Goal: Task Accomplishment & Management: Use online tool/utility

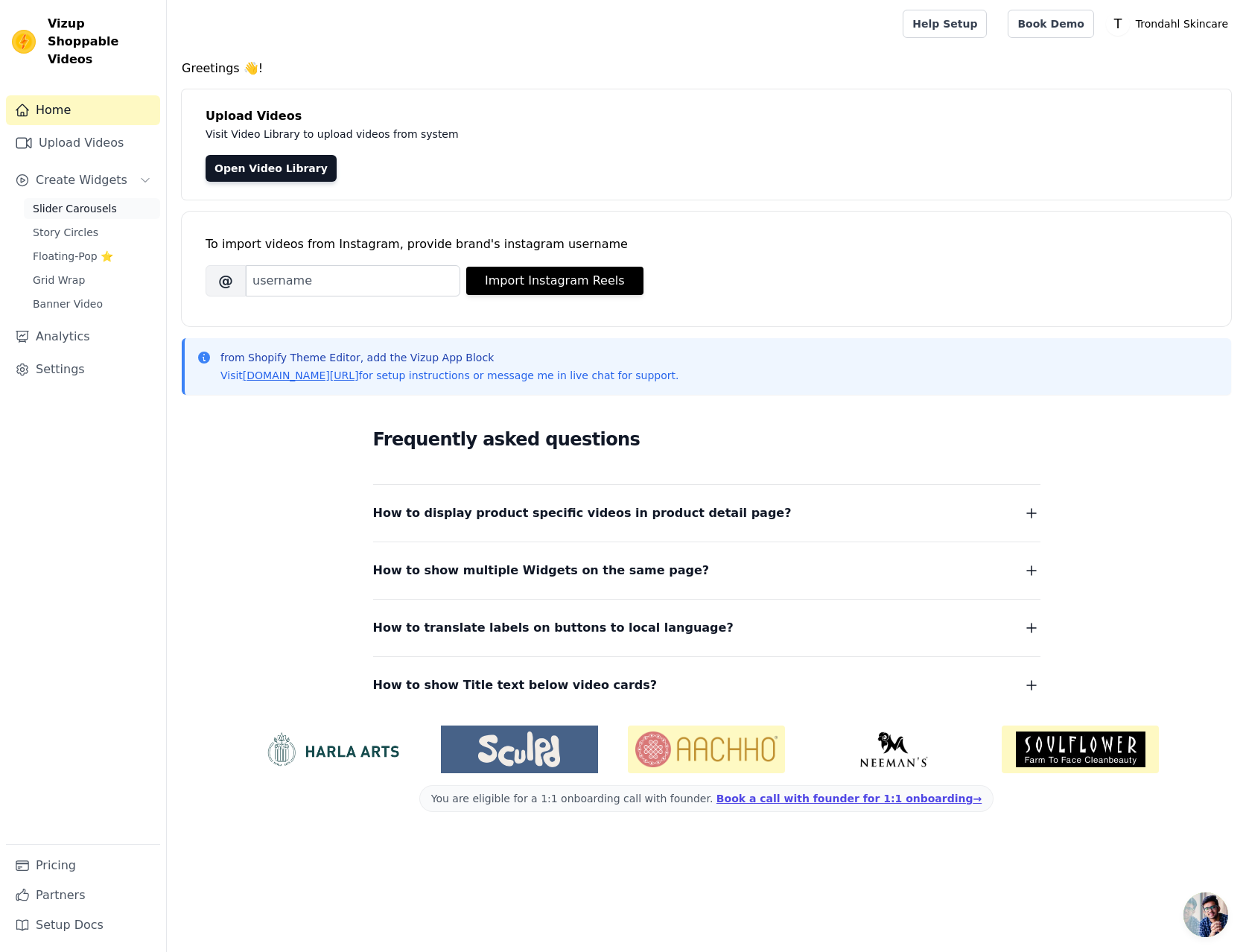
click at [74, 201] on span "Slider Carousels" at bounding box center [74, 209] width 84 height 15
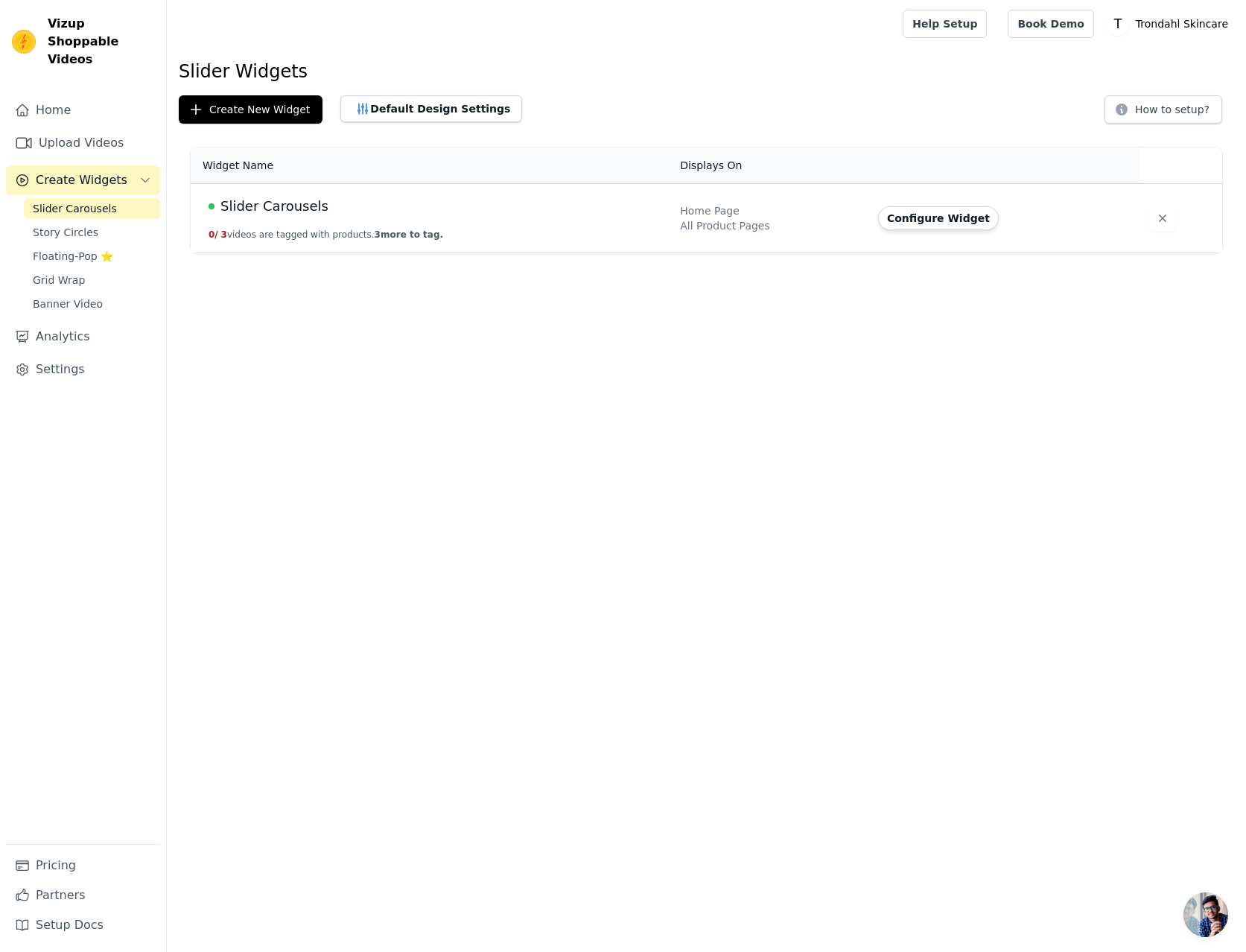
click at [400, 211] on div "Slider Carousels" at bounding box center [435, 206] width 453 height 20
click at [931, 221] on button "Configure Widget" at bounding box center [938, 218] width 121 height 24
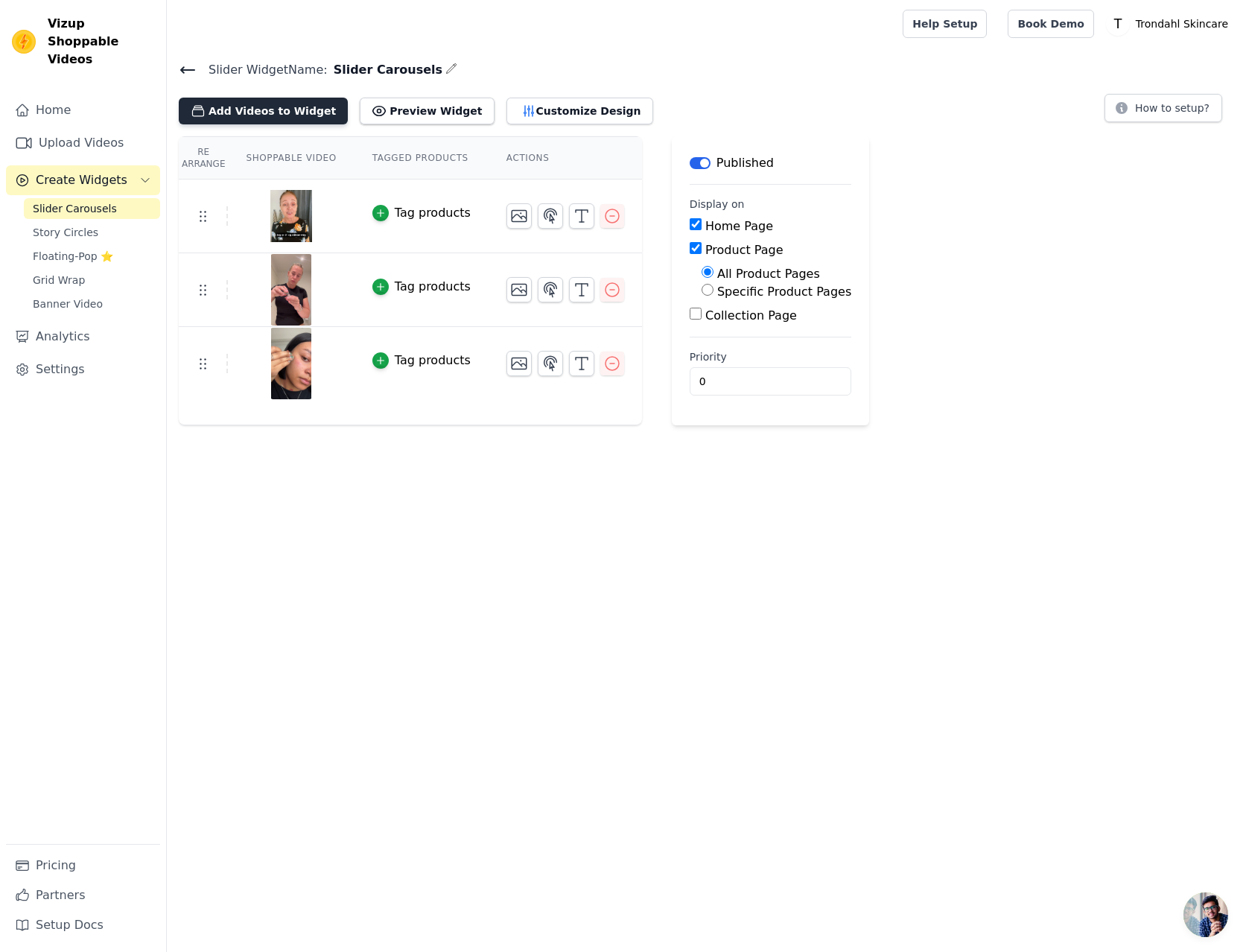
click at [251, 109] on button "Add Videos to Widget" at bounding box center [263, 111] width 169 height 27
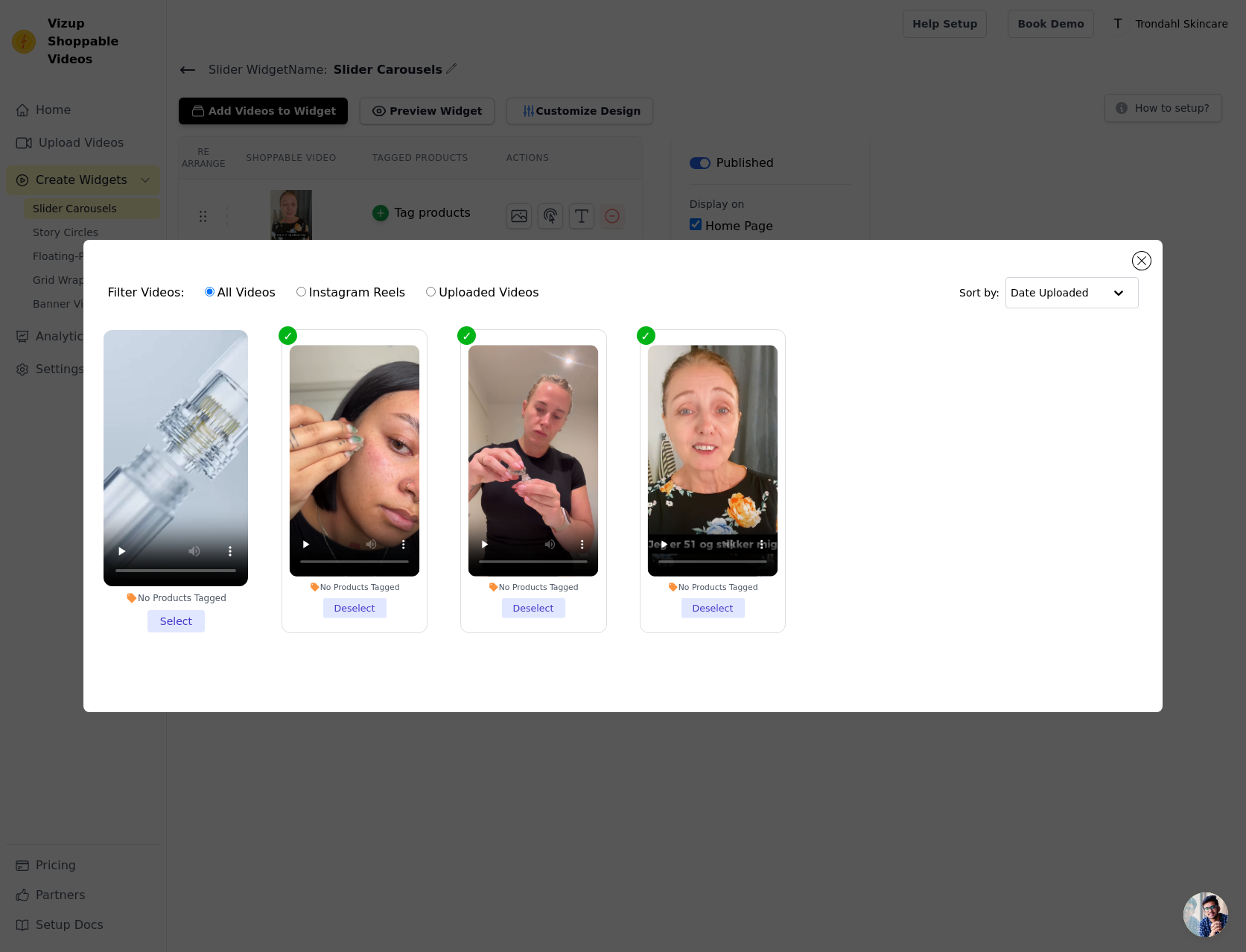
click at [987, 481] on ul "No Products Tagged Select No Products Tagged Deselect No Products Tagged Desele…" at bounding box center [623, 493] width 1055 height 343
click at [1145, 255] on button "Close modal" at bounding box center [1142, 261] width 18 height 18
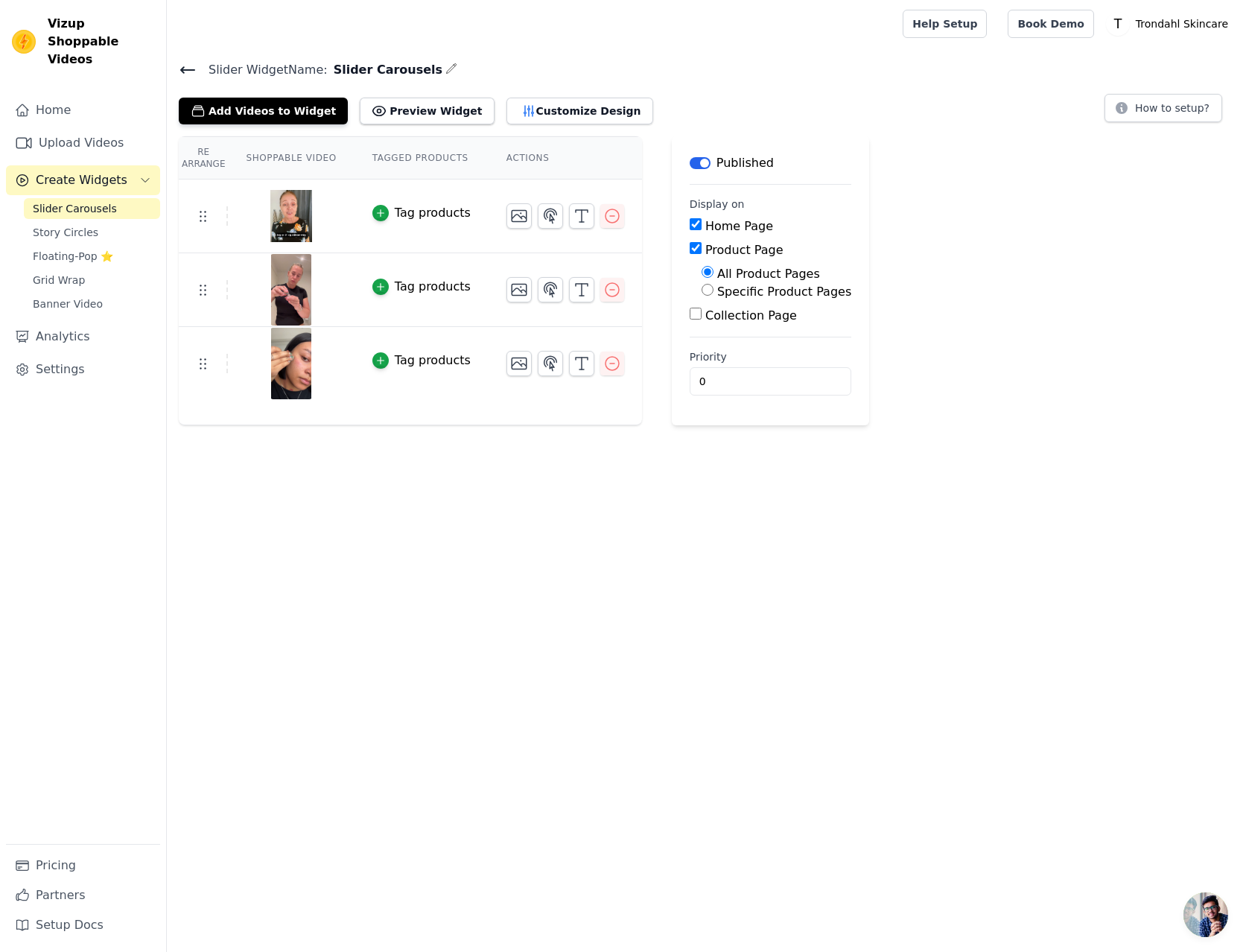
click at [569, 425] on html "Vizup Shoppable Videos Home Upload Videos Create Widgets Slider Carousels Story…" at bounding box center [623, 213] width 1246 height 425
click at [69, 128] on link "Upload Videos" at bounding box center [83, 143] width 154 height 30
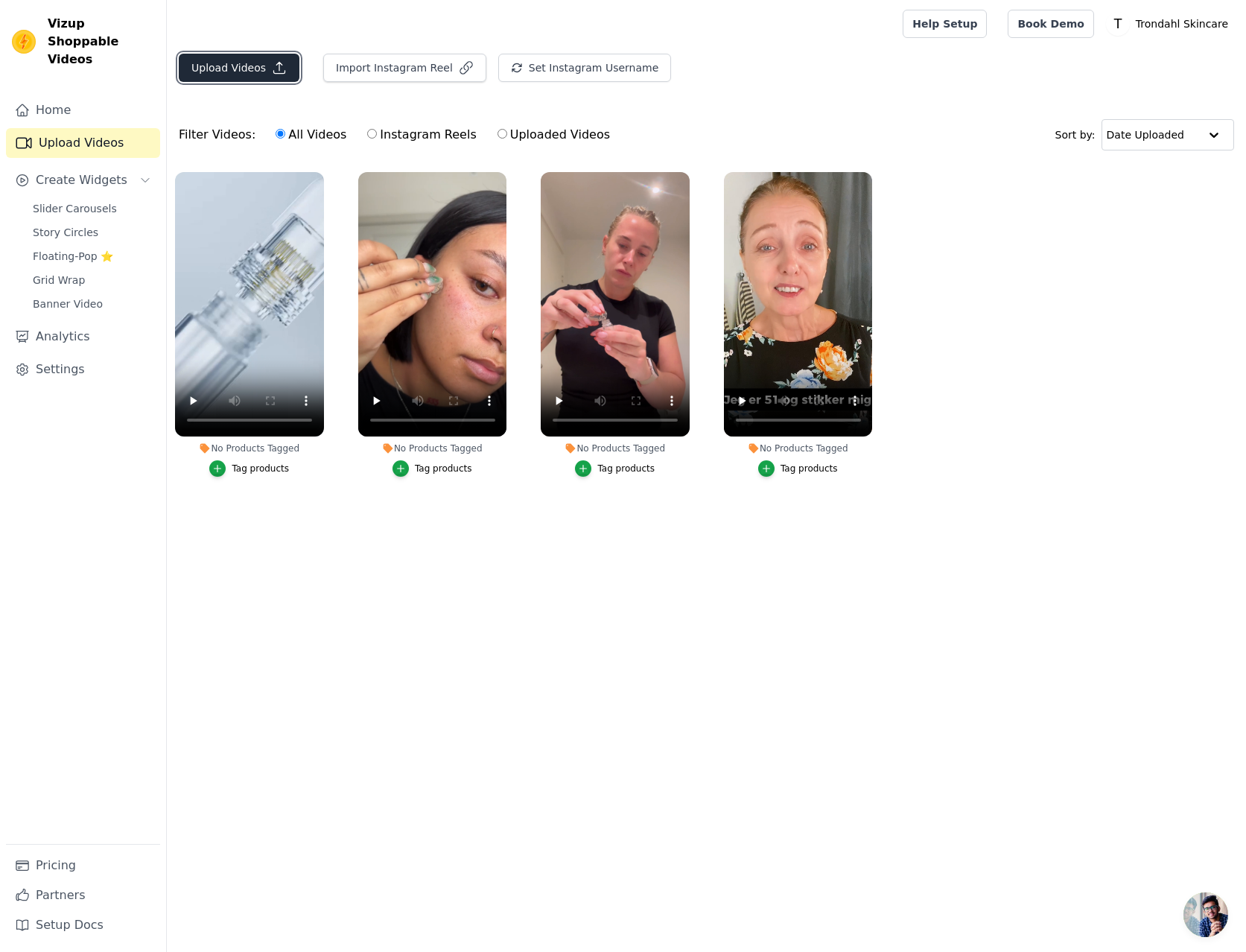
click at [245, 67] on button "Upload Videos" at bounding box center [238, 68] width 121 height 28
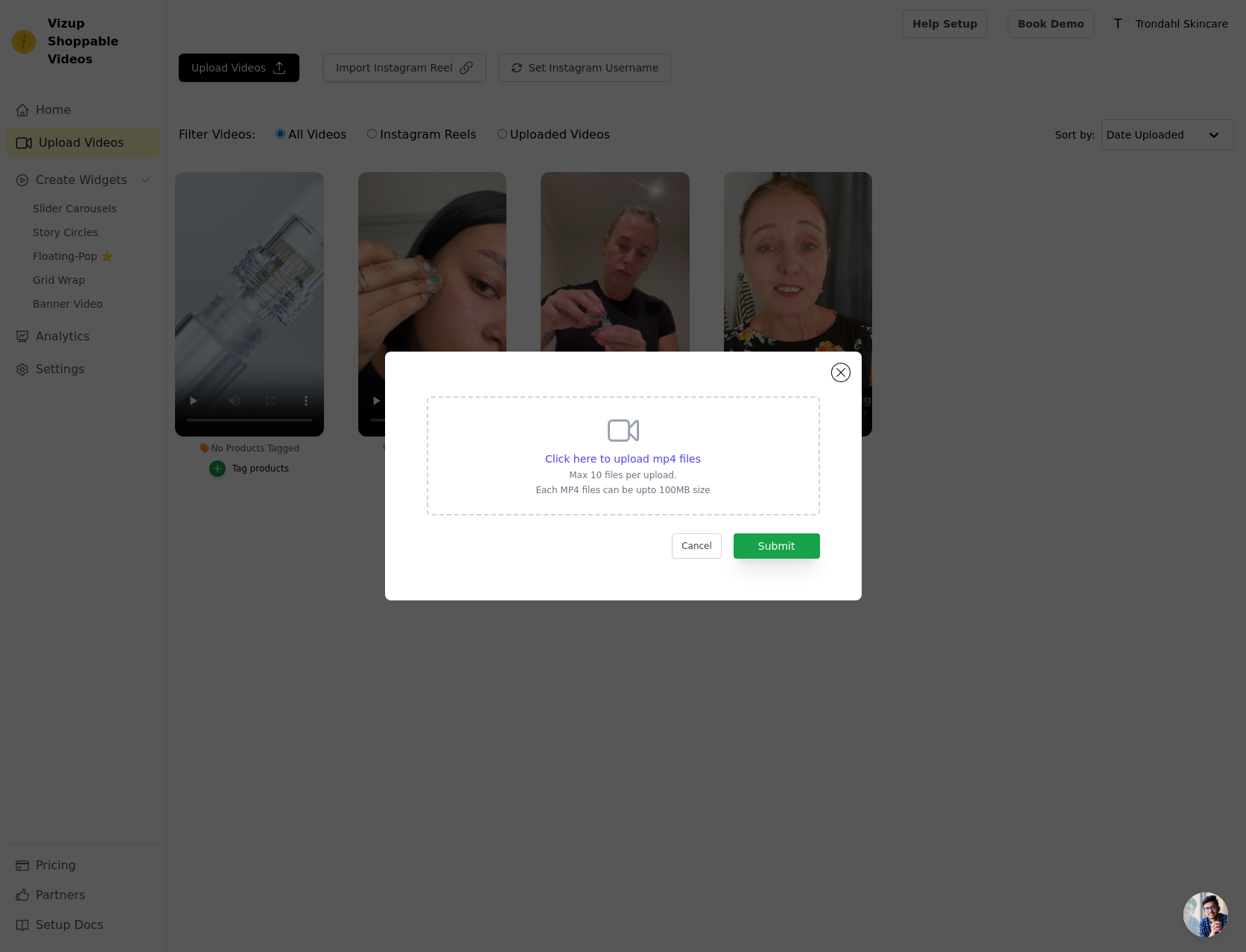
click at [726, 452] on div "Click here to upload mp4 files Max 10 files per upload. Each MP4 files can be u…" at bounding box center [623, 456] width 393 height 119
click at [701, 452] on input "Click here to upload mp4 files Max 10 files per upload. Each MP4 files can be u…" at bounding box center [700, 451] width 1 height 1
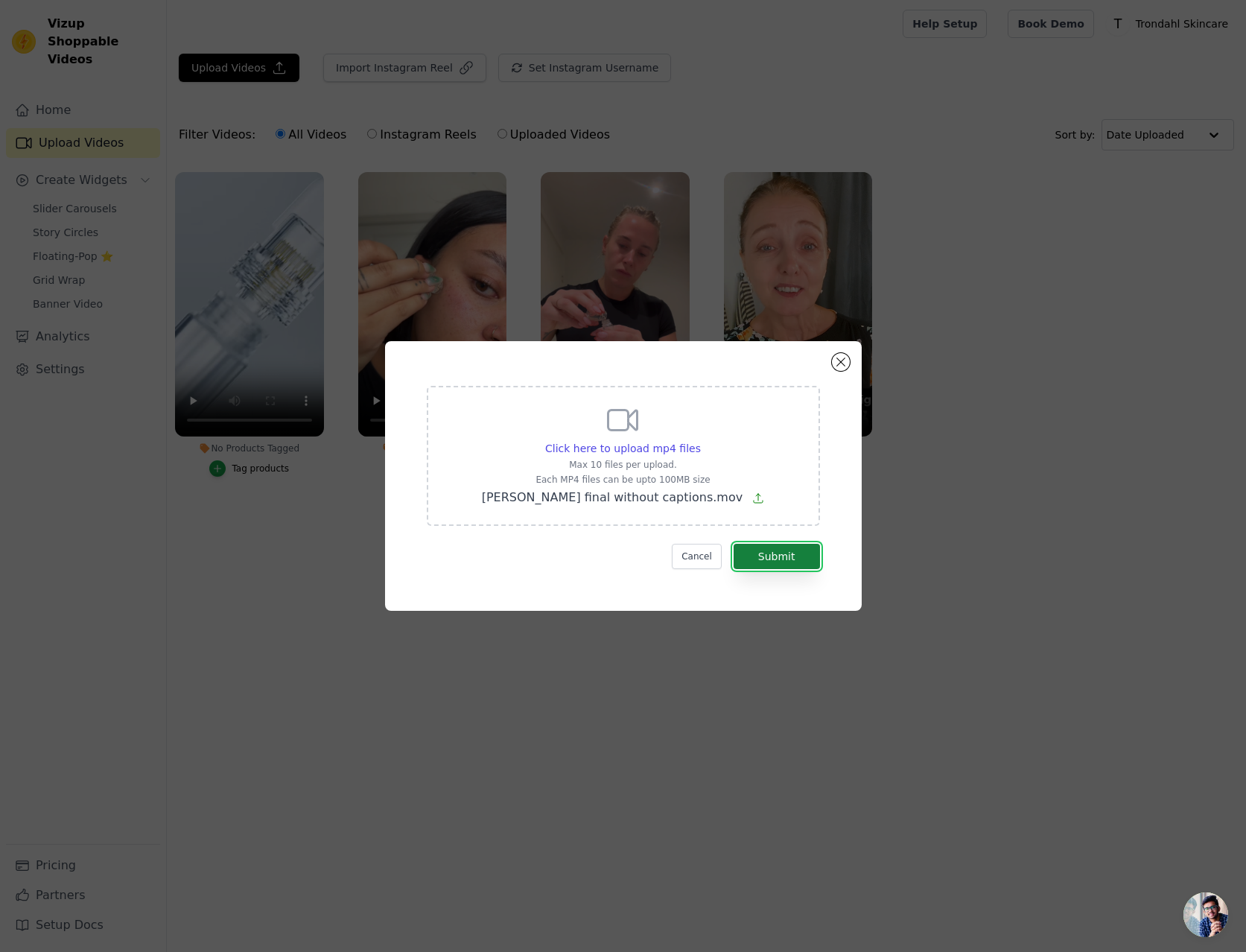
click at [781, 554] on button "Submit" at bounding box center [777, 556] width 87 height 25
click at [637, 446] on span "Click here to upload mp4 files" at bounding box center [623, 449] width 156 height 12
click at [700, 441] on input "Click here to upload mp4 files Max 10 files per upload. Each MP4 files can be u…" at bounding box center [700, 440] width 1 height 1
type input "C:\fakepath\Angelina final without captions mp4.mp4"
click at [779, 562] on button "Submit" at bounding box center [777, 556] width 87 height 25
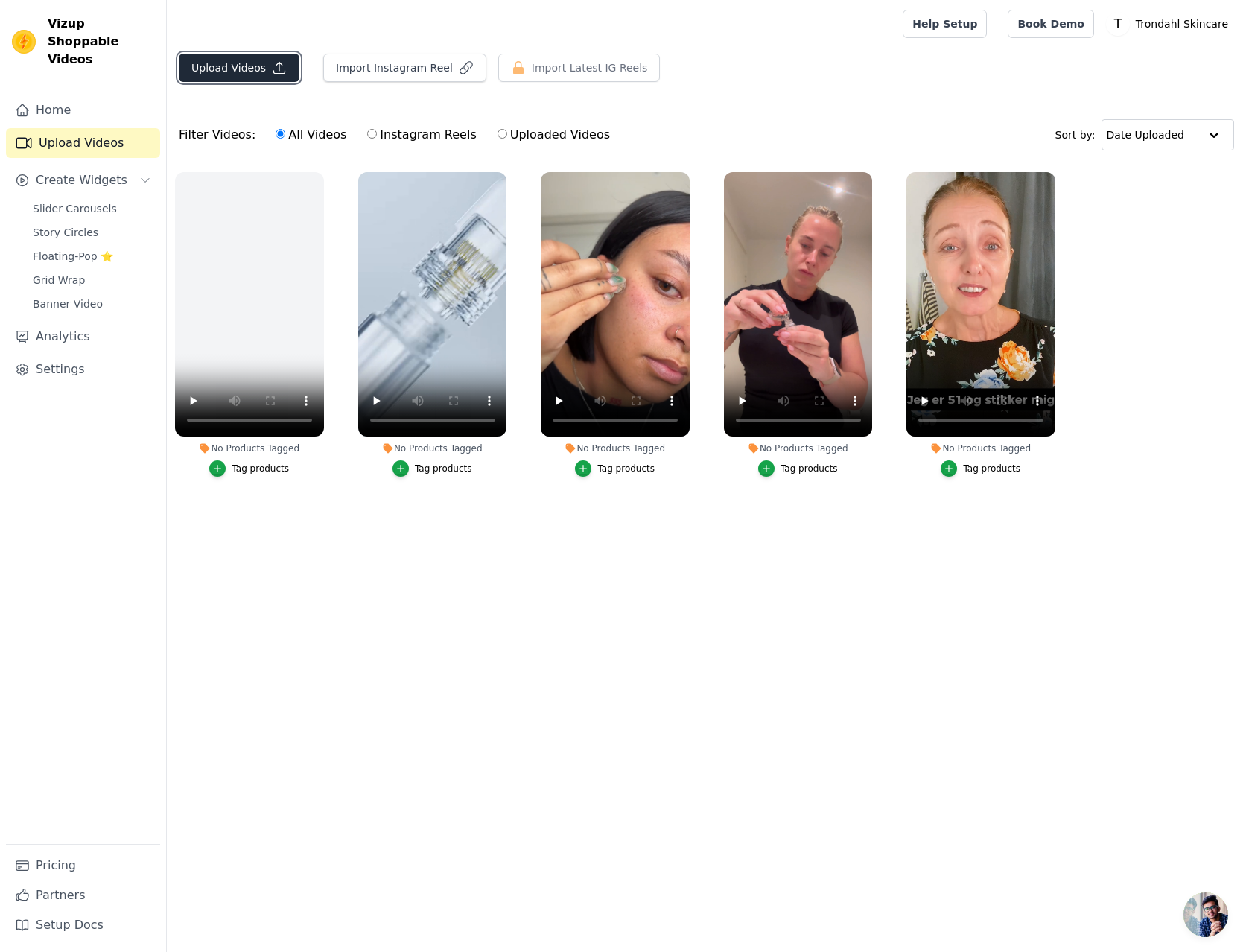
click at [235, 68] on button "Upload Videos" at bounding box center [238, 68] width 121 height 28
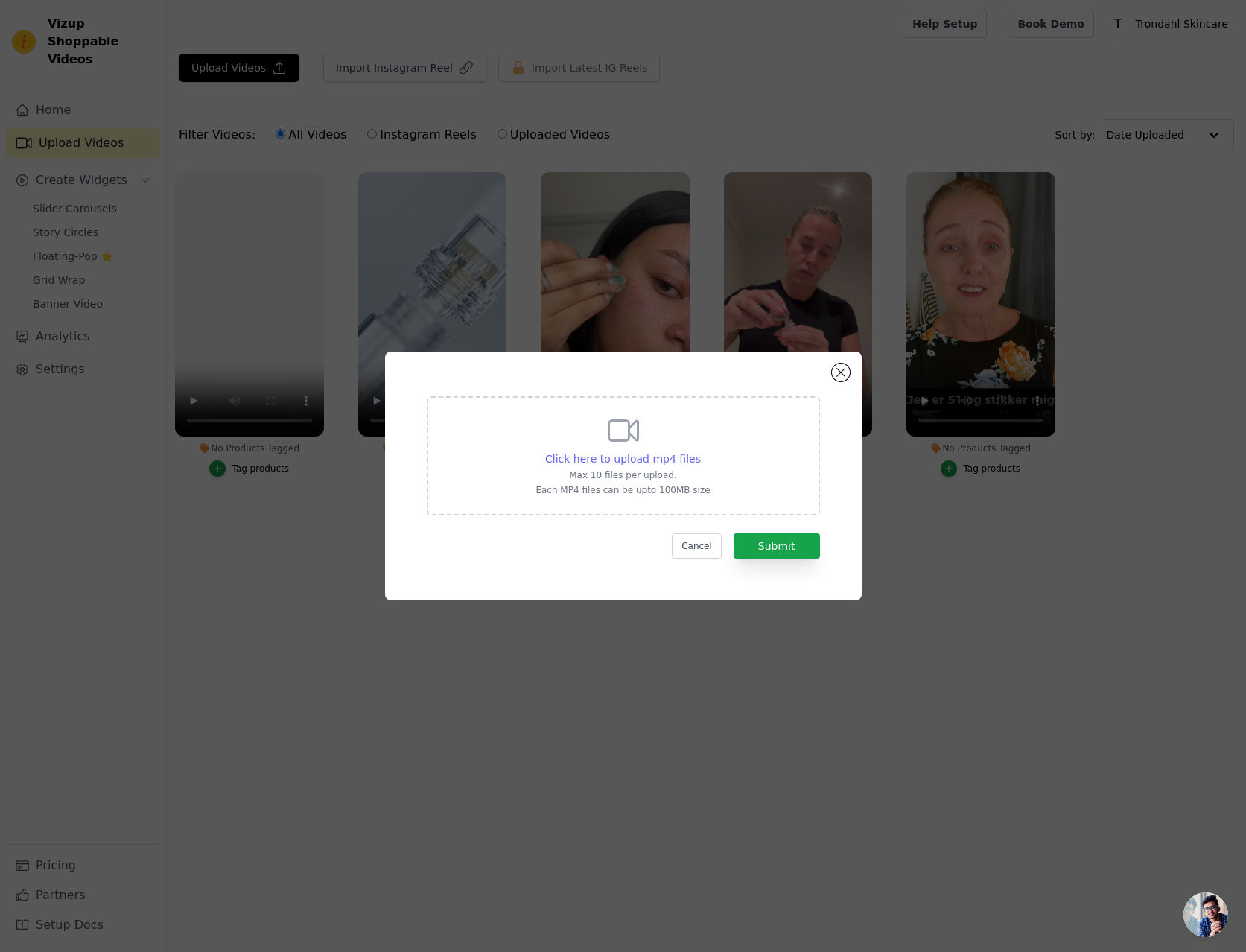
click at [683, 459] on span "Click here to upload mp4 files" at bounding box center [623, 459] width 156 height 12
click at [700, 452] on input "Click here to upload mp4 files Max 10 files per upload. Each MP4 files can be u…" at bounding box center [700, 451] width 1 height 1
click at [707, 542] on button "Cancel" at bounding box center [697, 545] width 50 height 25
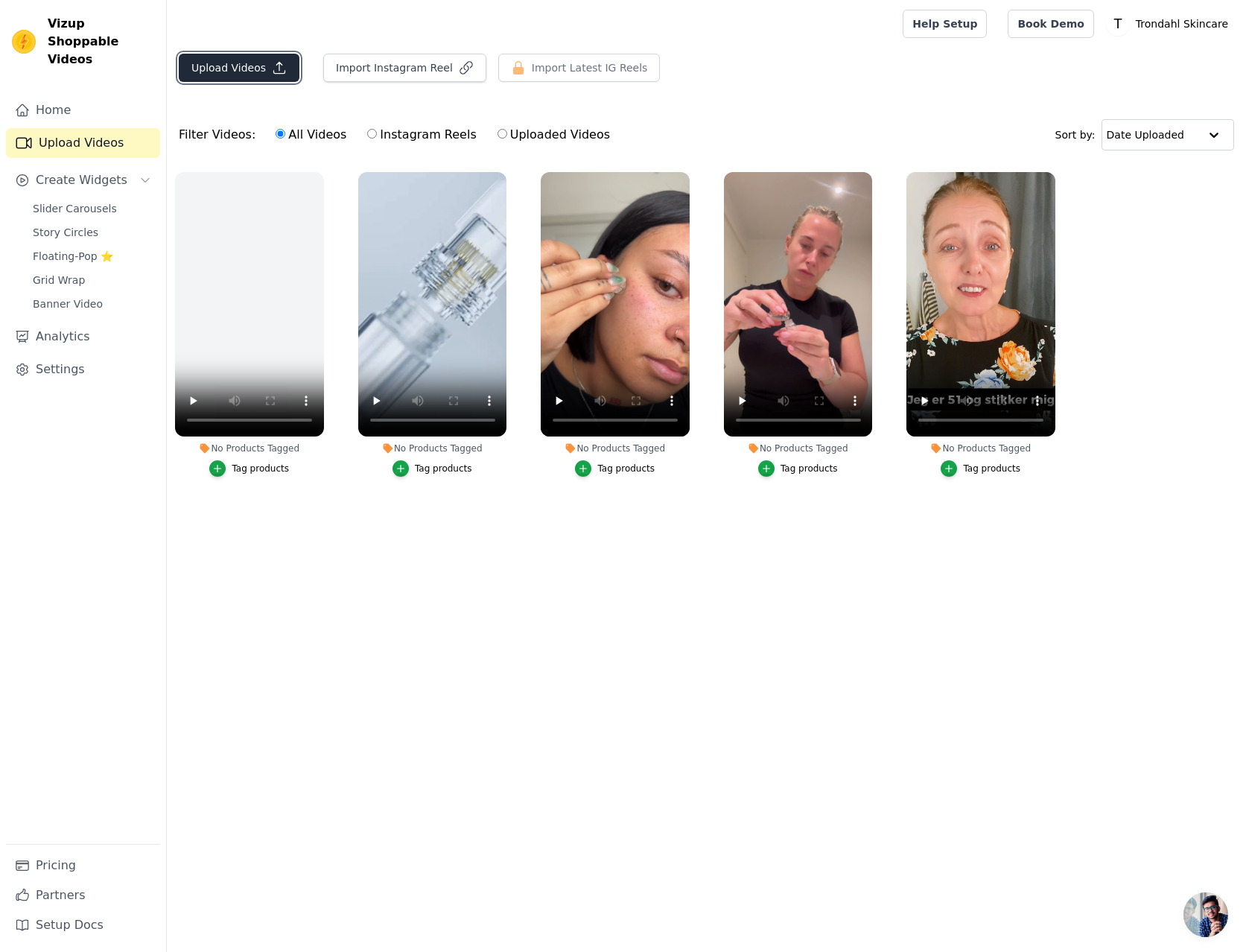
click at [238, 65] on button "Upload Videos" at bounding box center [238, 68] width 121 height 28
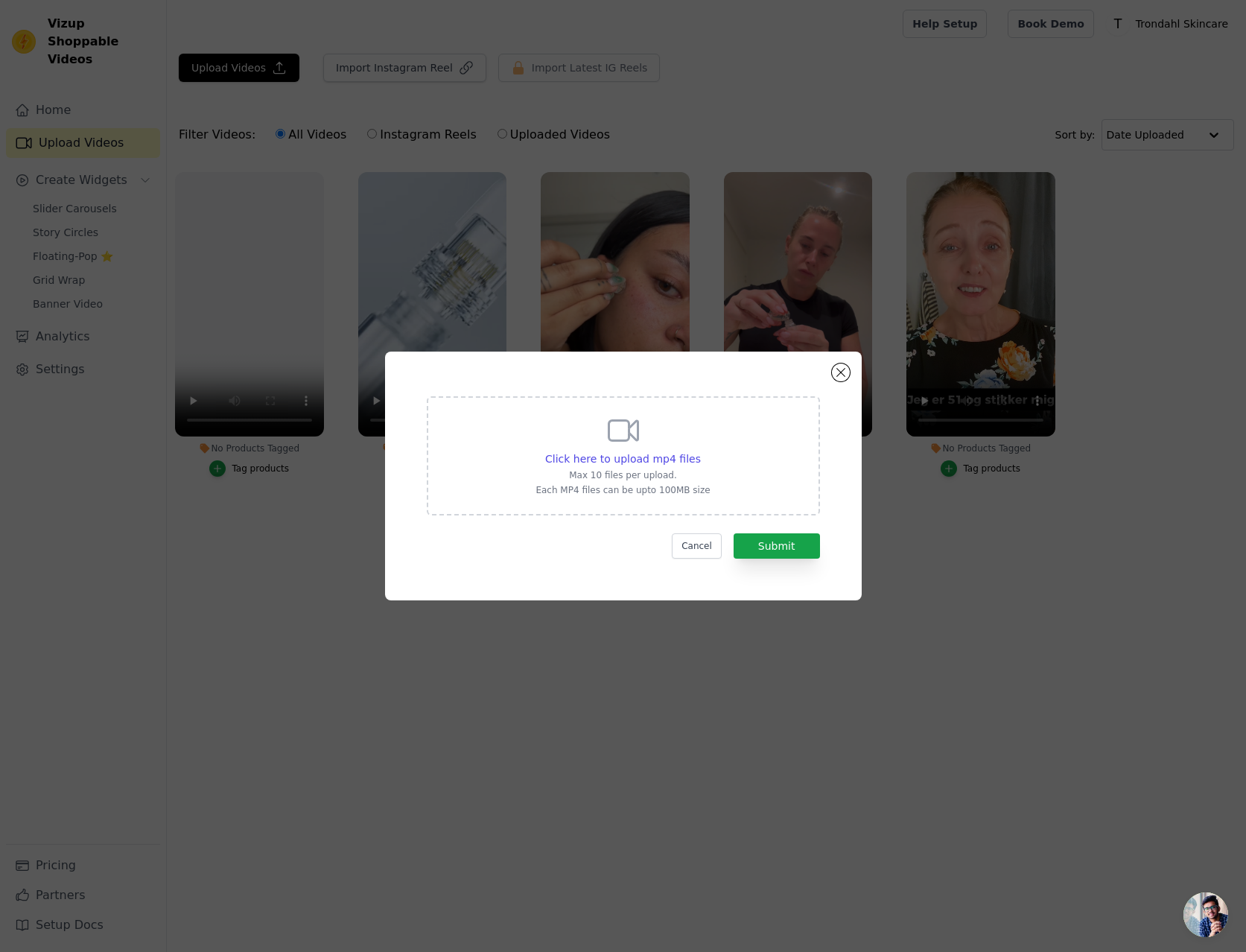
click at [744, 446] on div "Click here to upload mp4 files Max 10 files per upload. Each MP4 files can be u…" at bounding box center [623, 456] width 393 height 119
click at [701, 451] on input "Click here to upload mp4 files Max 10 files per upload. Each MP4 files can be u…" at bounding box center [700, 451] width 1 height 1
type input "C:\fakepath\Amanda Barkou UGC final mp4.mp4"
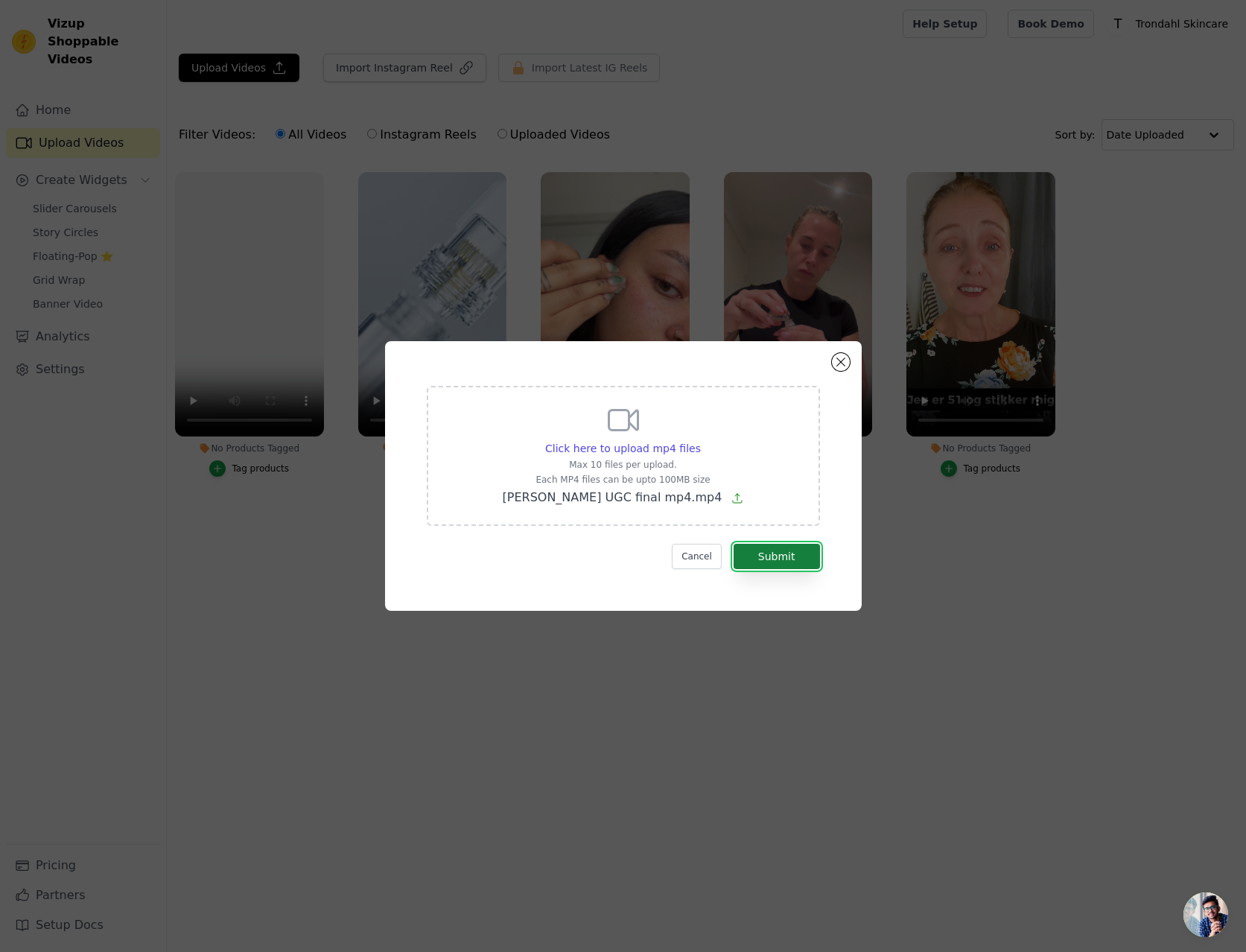
click at [787, 557] on button "Submit" at bounding box center [777, 556] width 87 height 25
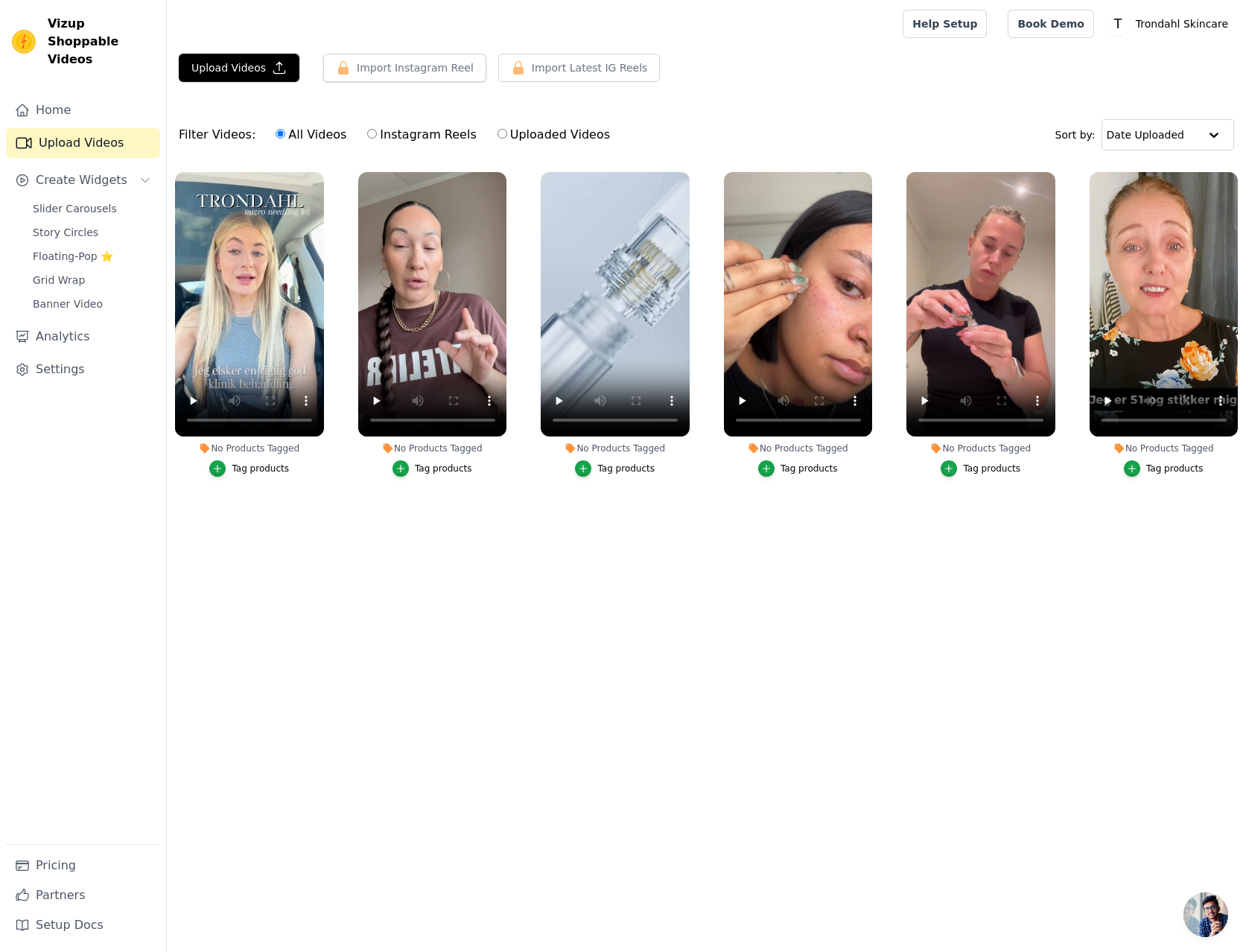
click at [681, 574] on html "Vizup Shoppable Videos Home Upload Videos Create Widgets Slider Carousels Story…" at bounding box center [623, 287] width 1246 height 574
click at [714, 574] on html "Vizup Shoppable Videos Home Upload Videos Create Widgets Slider Carousels Story…" at bounding box center [623, 287] width 1246 height 574
click at [90, 201] on span "Slider Carousels" at bounding box center [74, 209] width 84 height 15
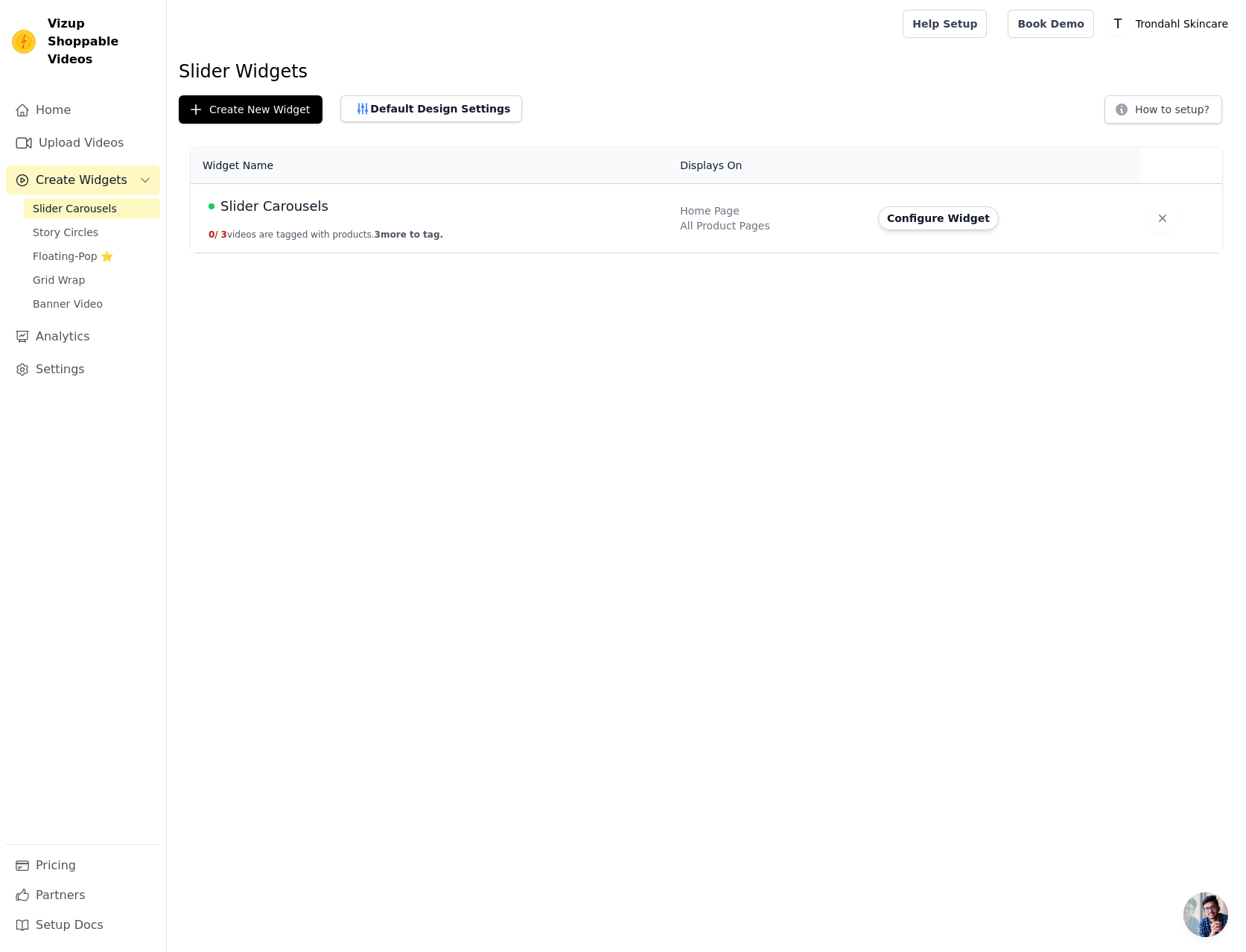
click at [580, 220] on td "Slider Carousels 0 / 3 videos are tagged with products. 3 more to tag." at bounding box center [431, 218] width 481 height 69
click at [963, 219] on button "Configure Widget" at bounding box center [938, 218] width 121 height 24
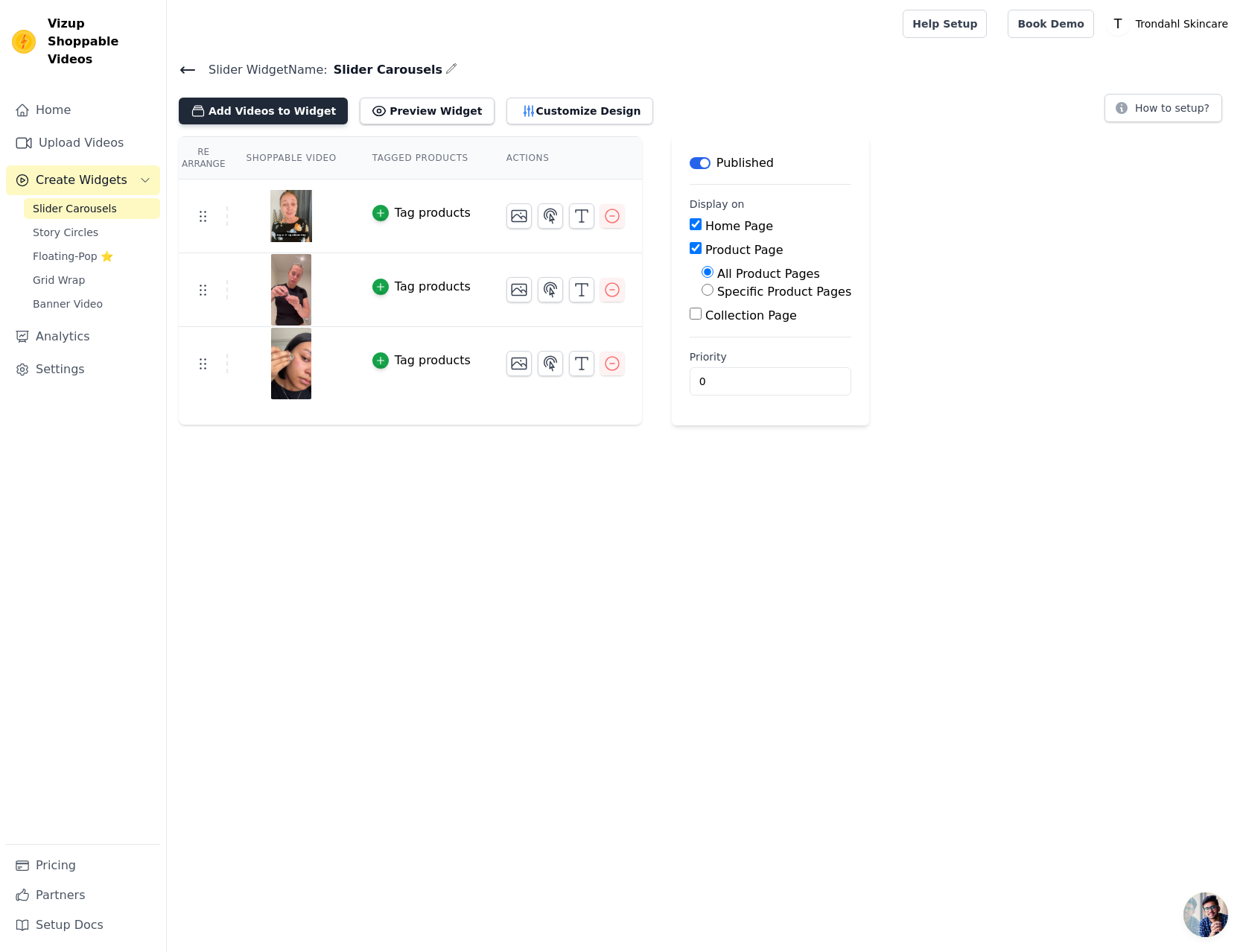
click at [265, 106] on button "Add Videos to Widget" at bounding box center [263, 111] width 169 height 27
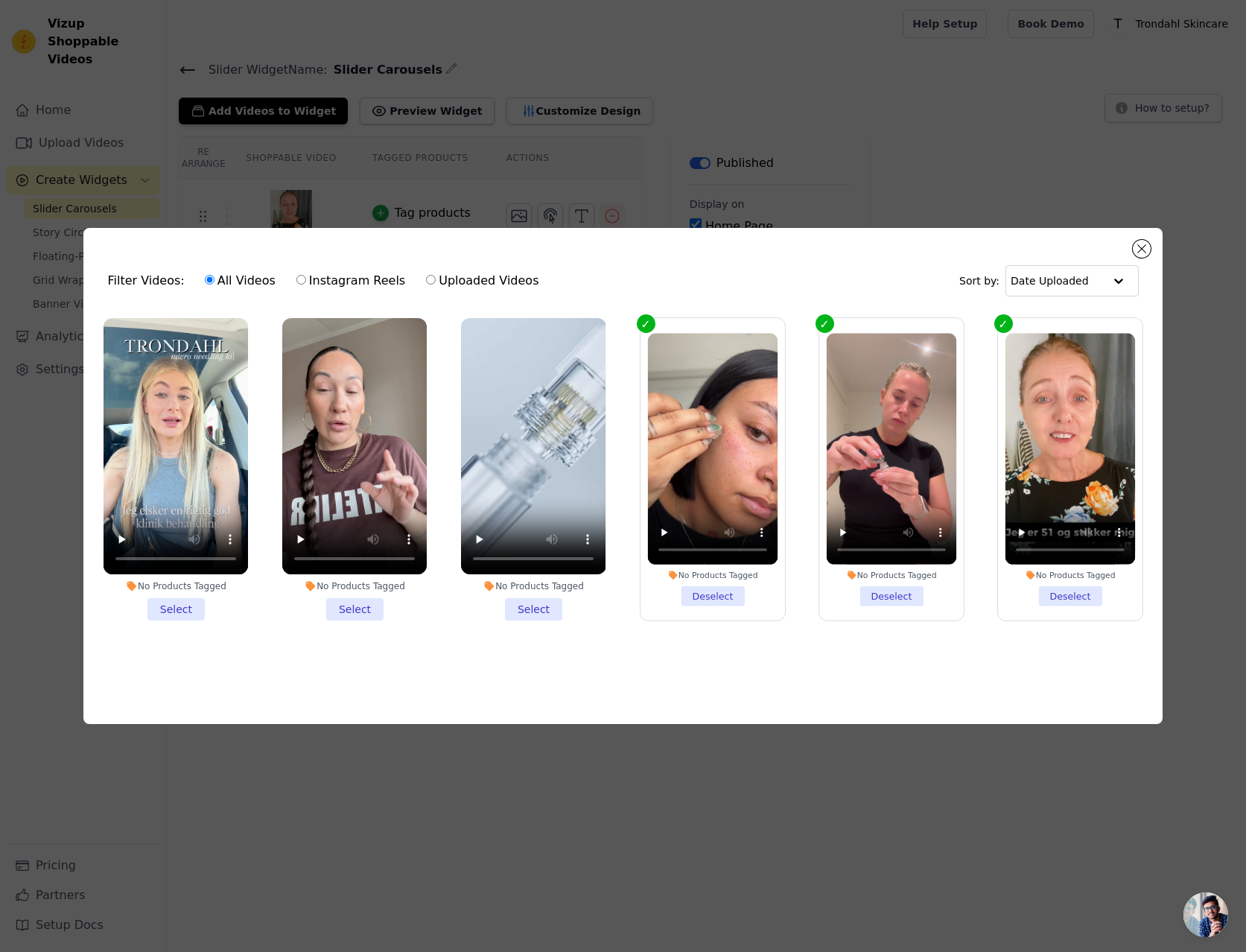
click at [351, 608] on li "No Products Tagged Select" at bounding box center [355, 469] width 144 height 303
click at [0, 0] on input "No Products Tagged Select" at bounding box center [0, 0] width 0 height 0
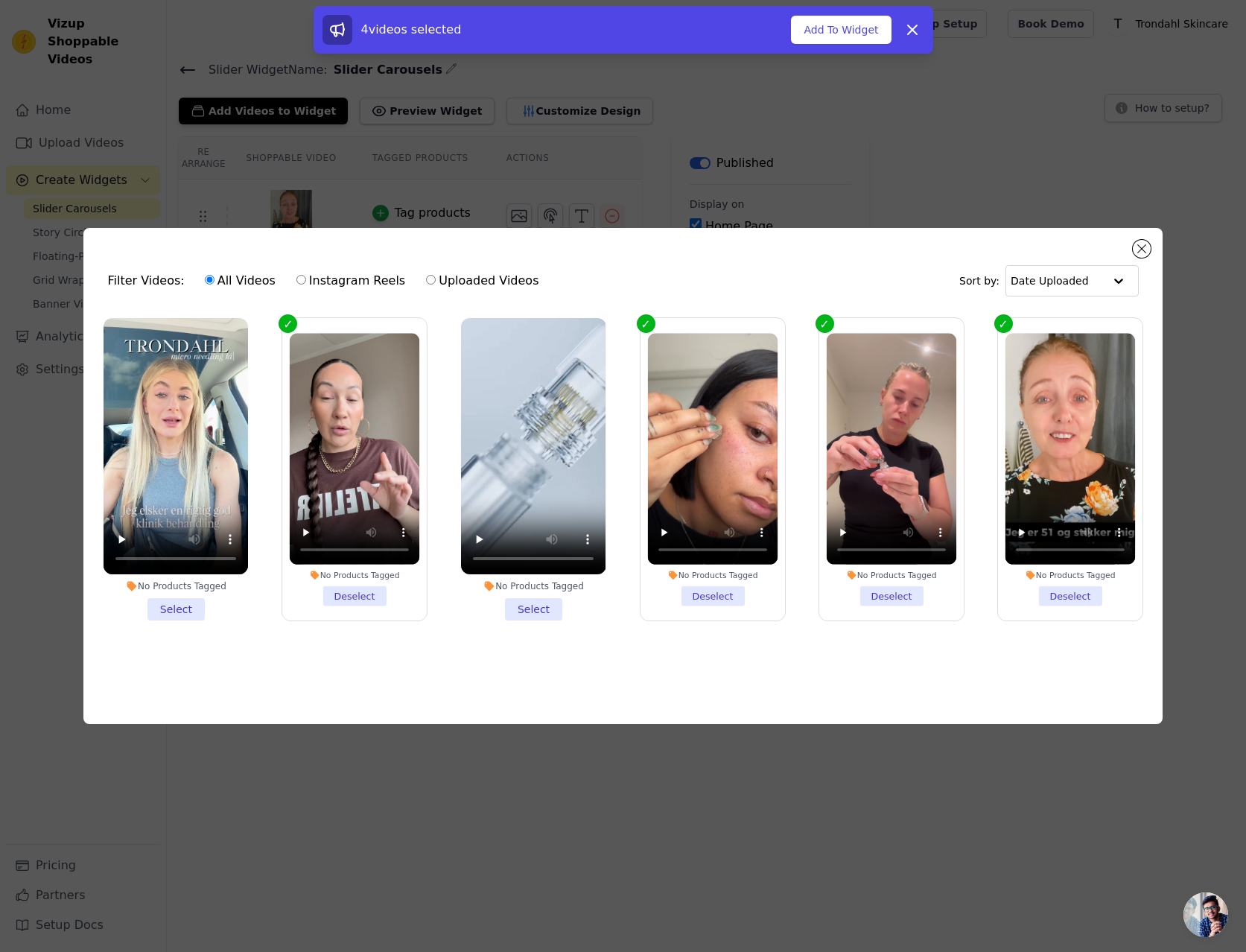
click at [166, 607] on li "No Products Tagged Select" at bounding box center [175, 469] width 144 height 303
click at [0, 0] on input "No Products Tagged Select" at bounding box center [0, 0] width 0 height 0
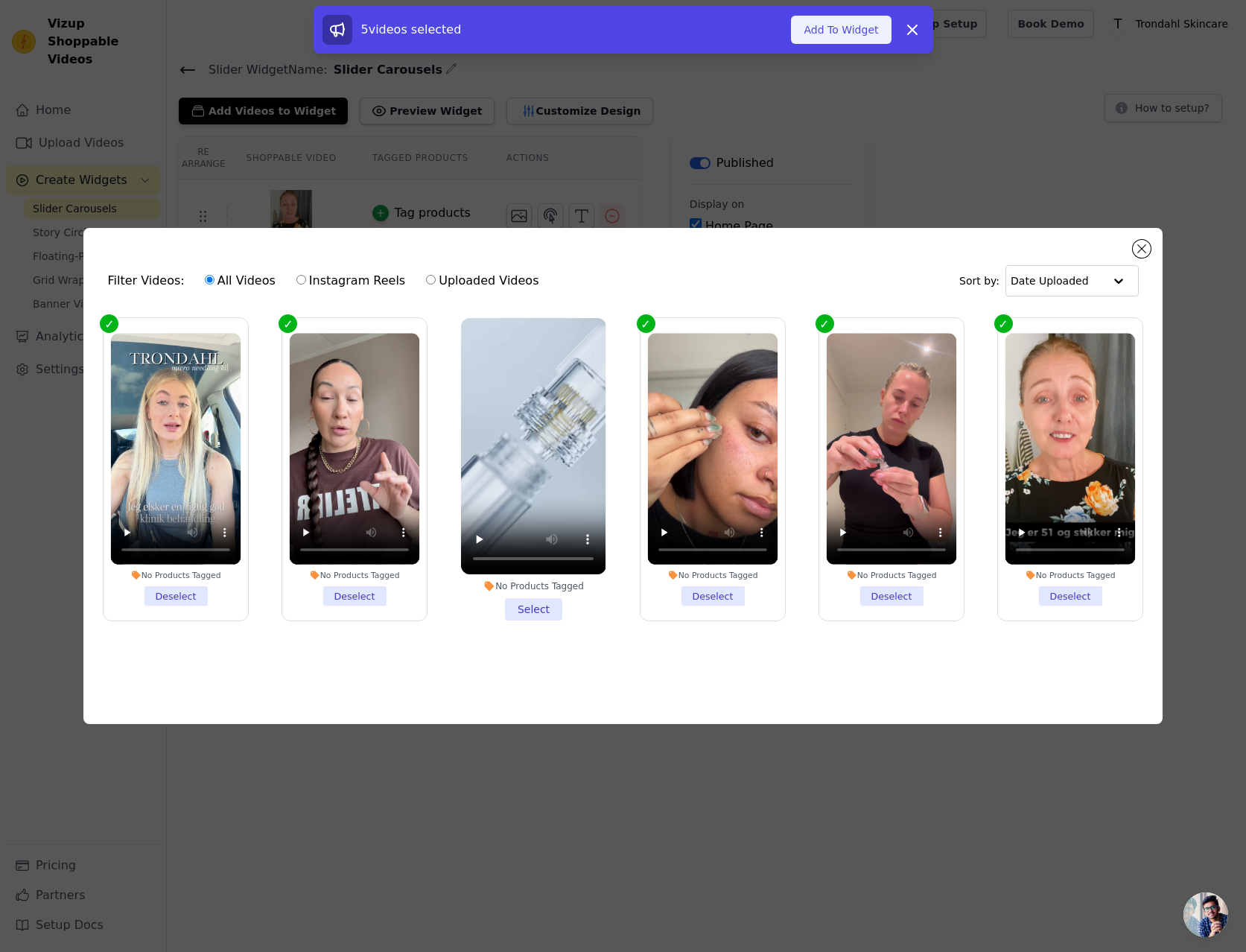
click at [850, 24] on button "Add To Widget" at bounding box center [841, 30] width 99 height 28
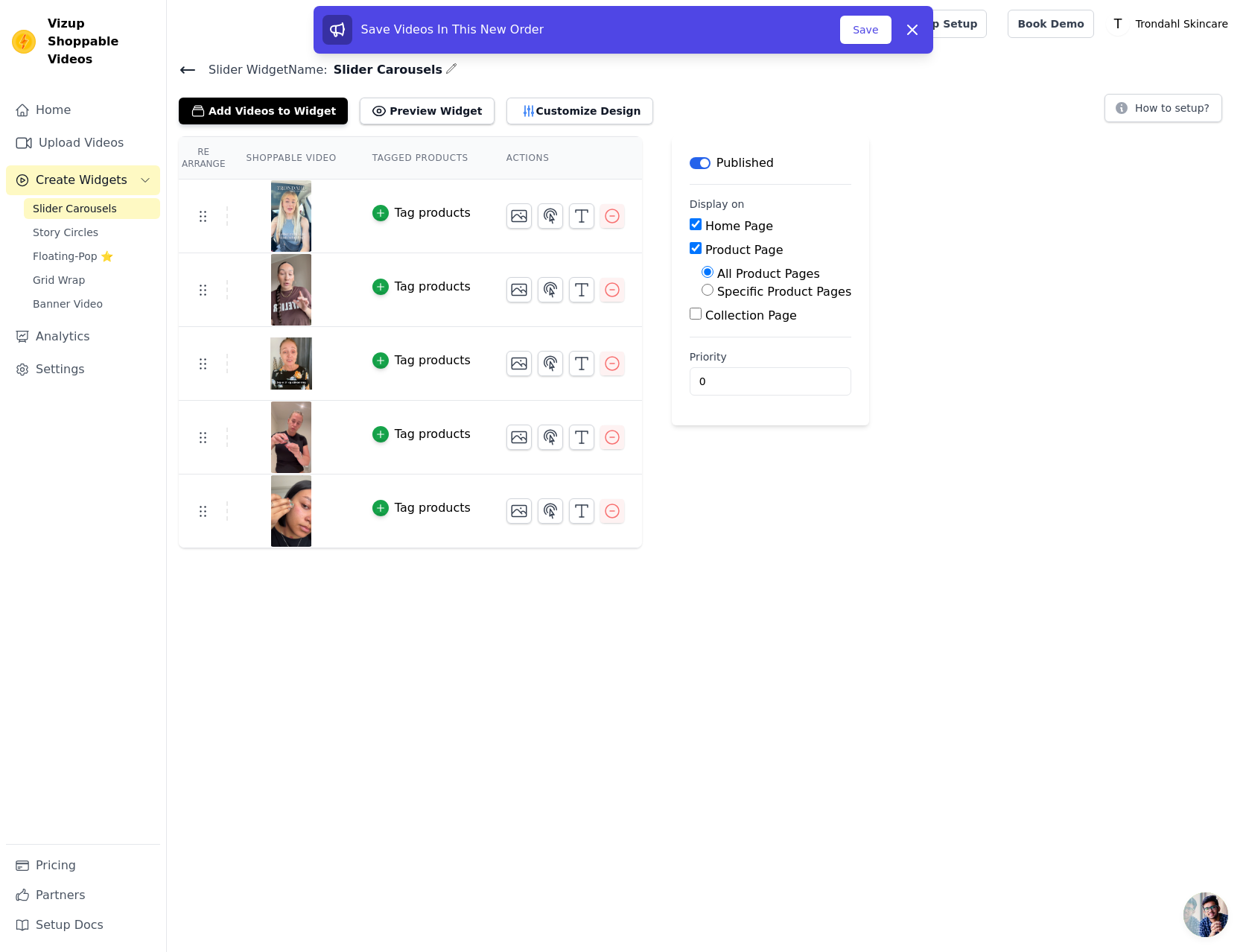
click at [401, 548] on html "Vizup Shoppable Videos Home Upload Videos Create Widgets Slider Carousels Story…" at bounding box center [623, 274] width 1246 height 548
click at [866, 29] on button "Save" at bounding box center [866, 30] width 51 height 28
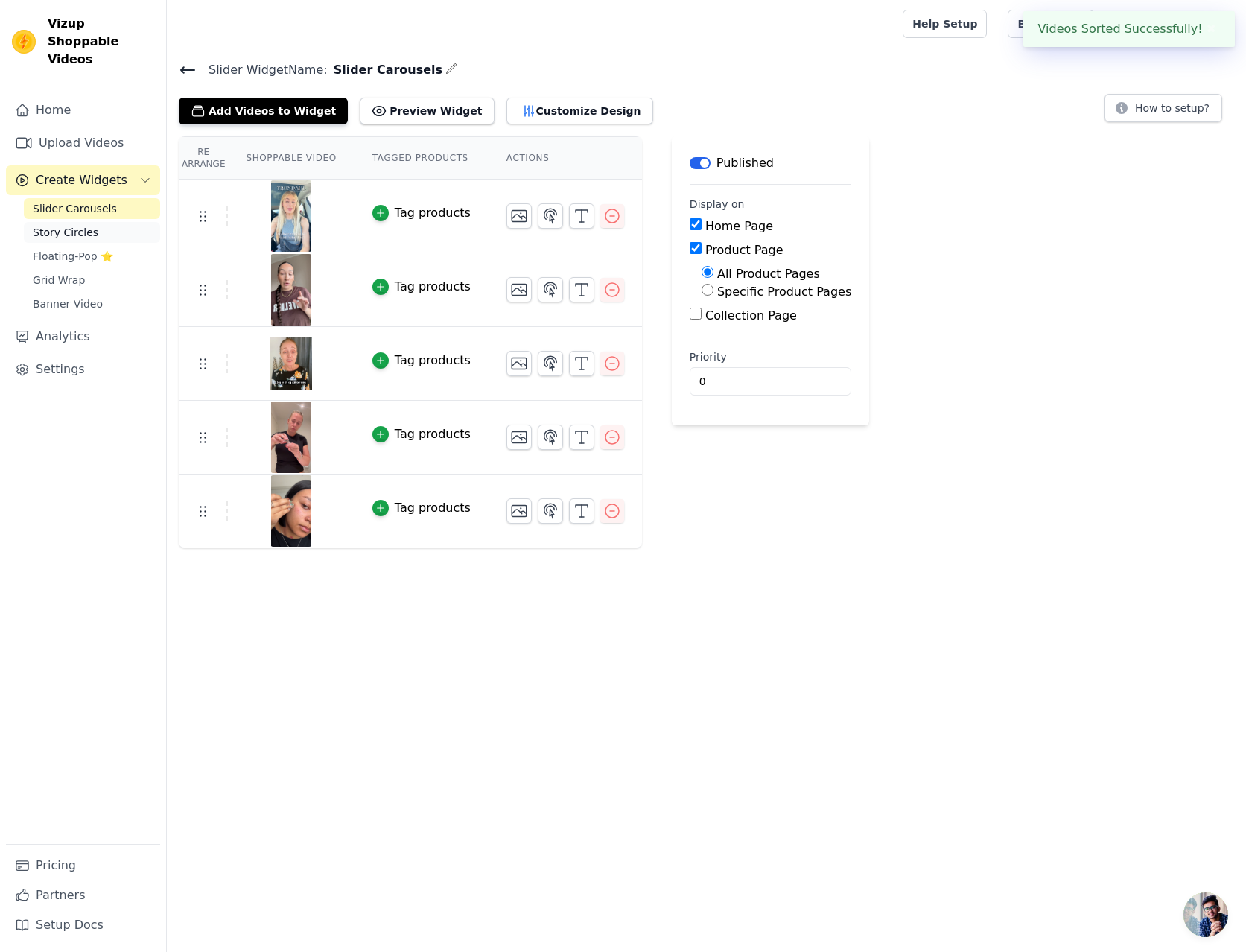
click at [94, 222] on link "Story Circles" at bounding box center [92, 232] width 137 height 20
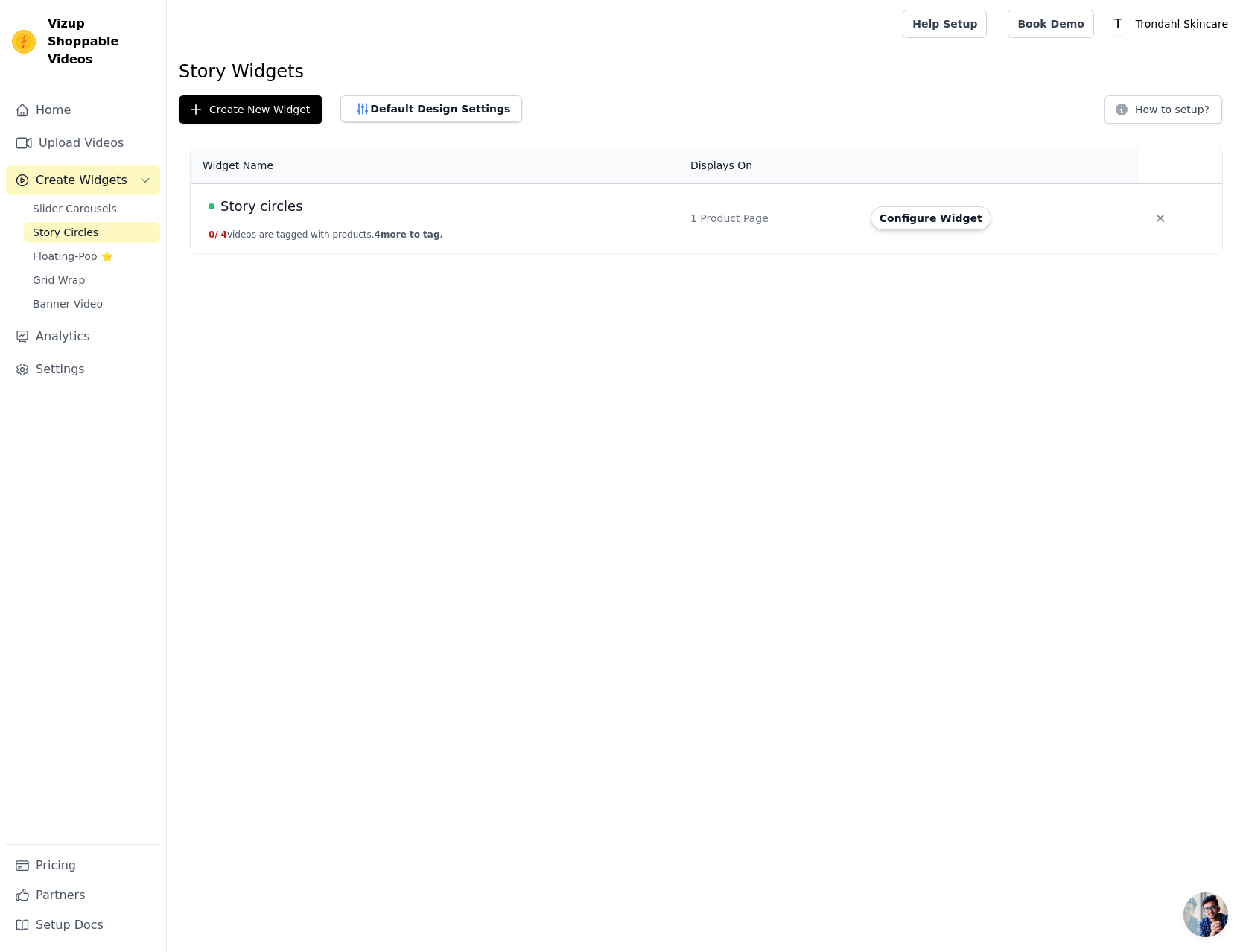
click at [593, 216] on div "Story circles" at bounding box center [440, 206] width 464 height 20
click at [952, 221] on button "Configure Widget" at bounding box center [931, 218] width 121 height 24
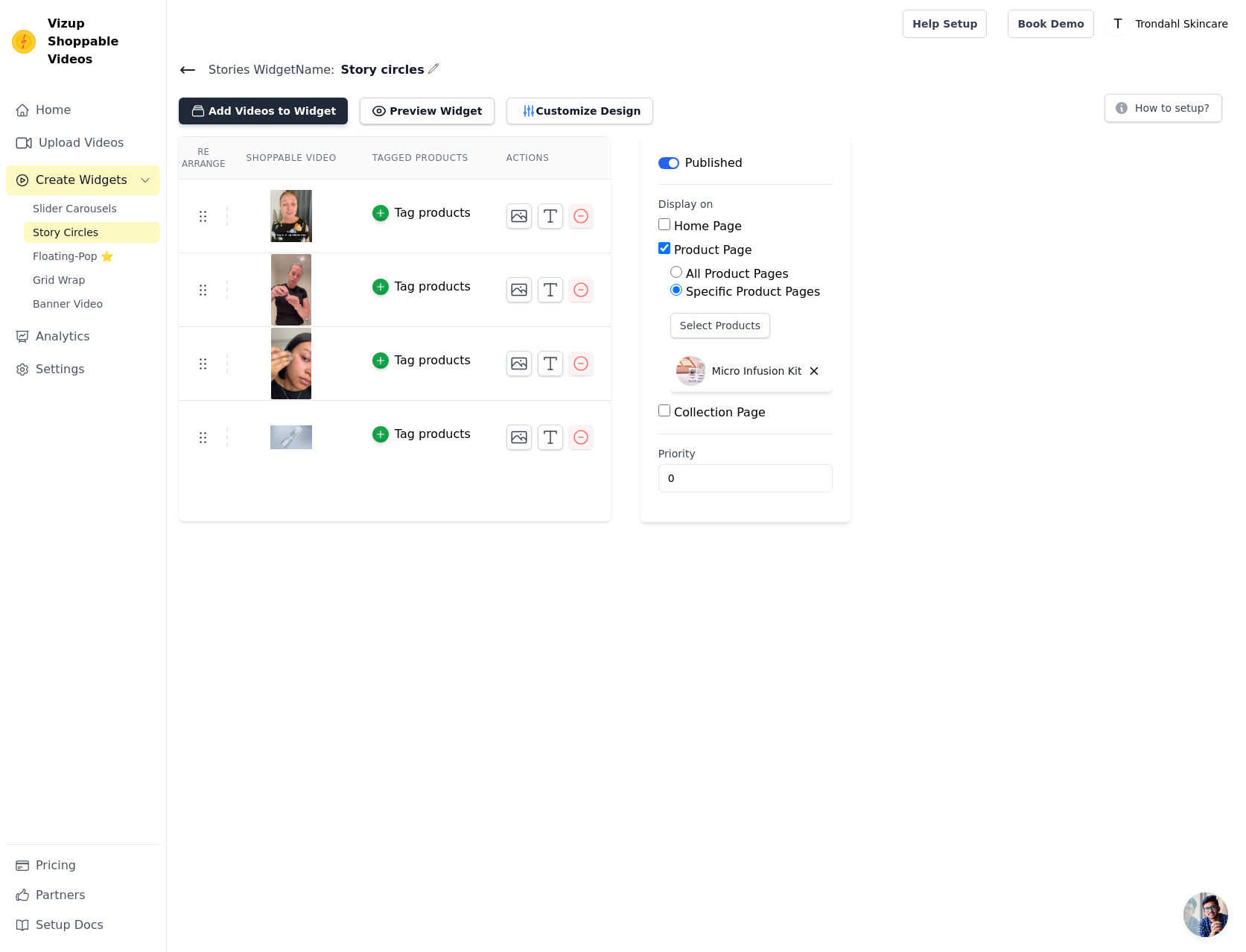
click at [271, 108] on button "Add Videos to Widget" at bounding box center [263, 111] width 169 height 27
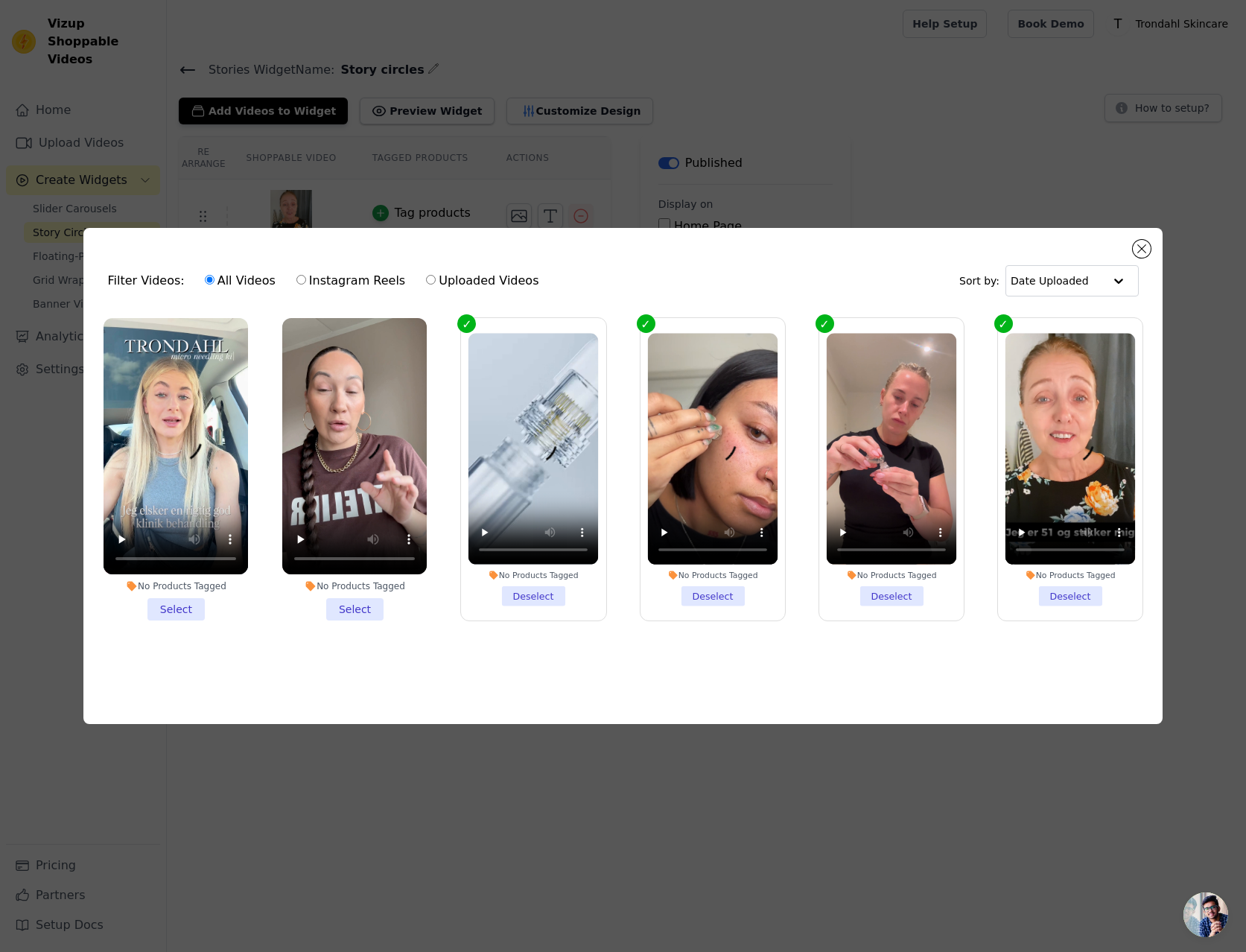
click at [347, 608] on li "No Products Tagged Select" at bounding box center [355, 469] width 144 height 303
click at [0, 0] on input "No Products Tagged Select" at bounding box center [0, 0] width 0 height 0
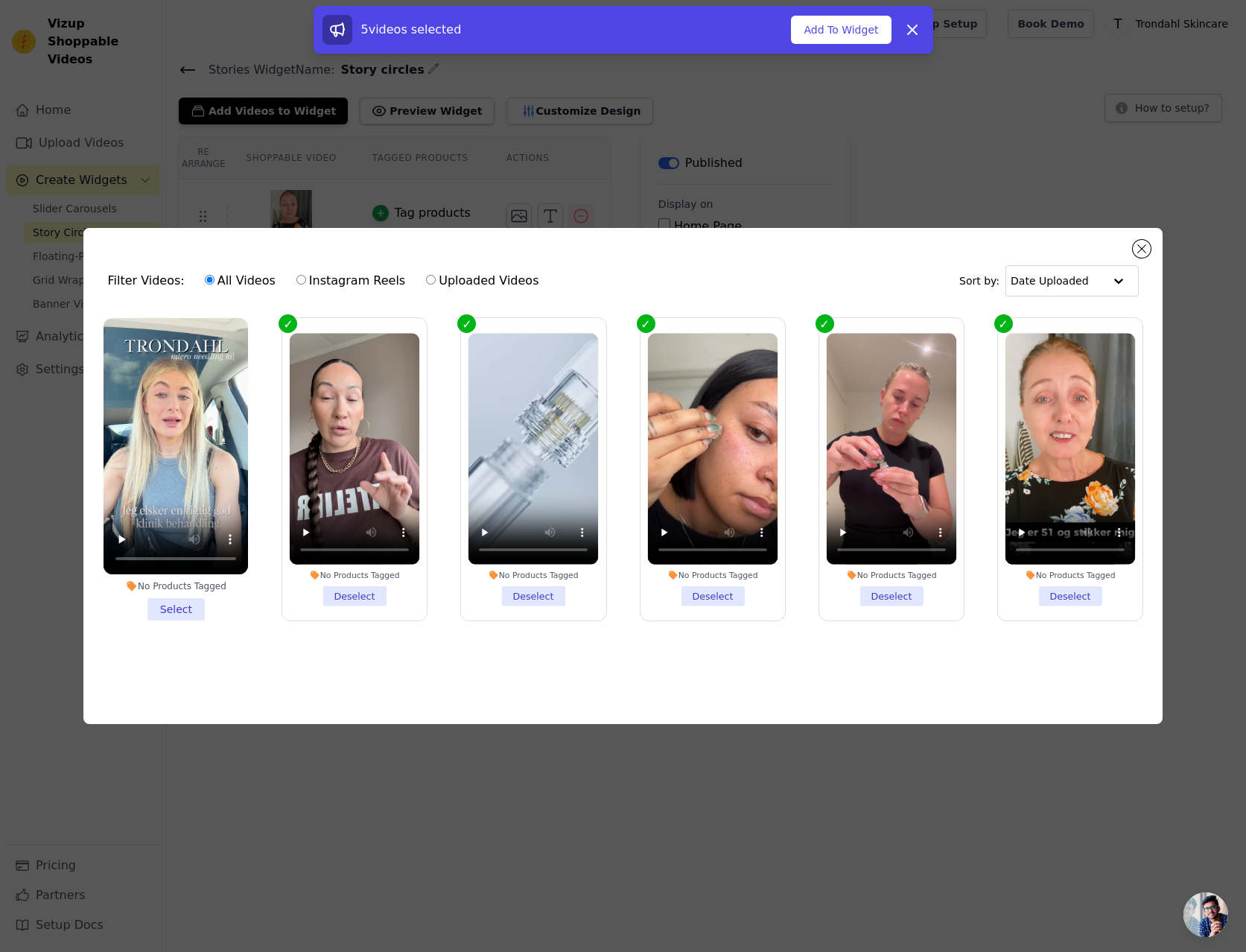
click at [189, 609] on li "No Products Tagged Select" at bounding box center [175, 469] width 144 height 303
click at [0, 0] on input "No Products Tagged Select" at bounding box center [0, 0] width 0 height 0
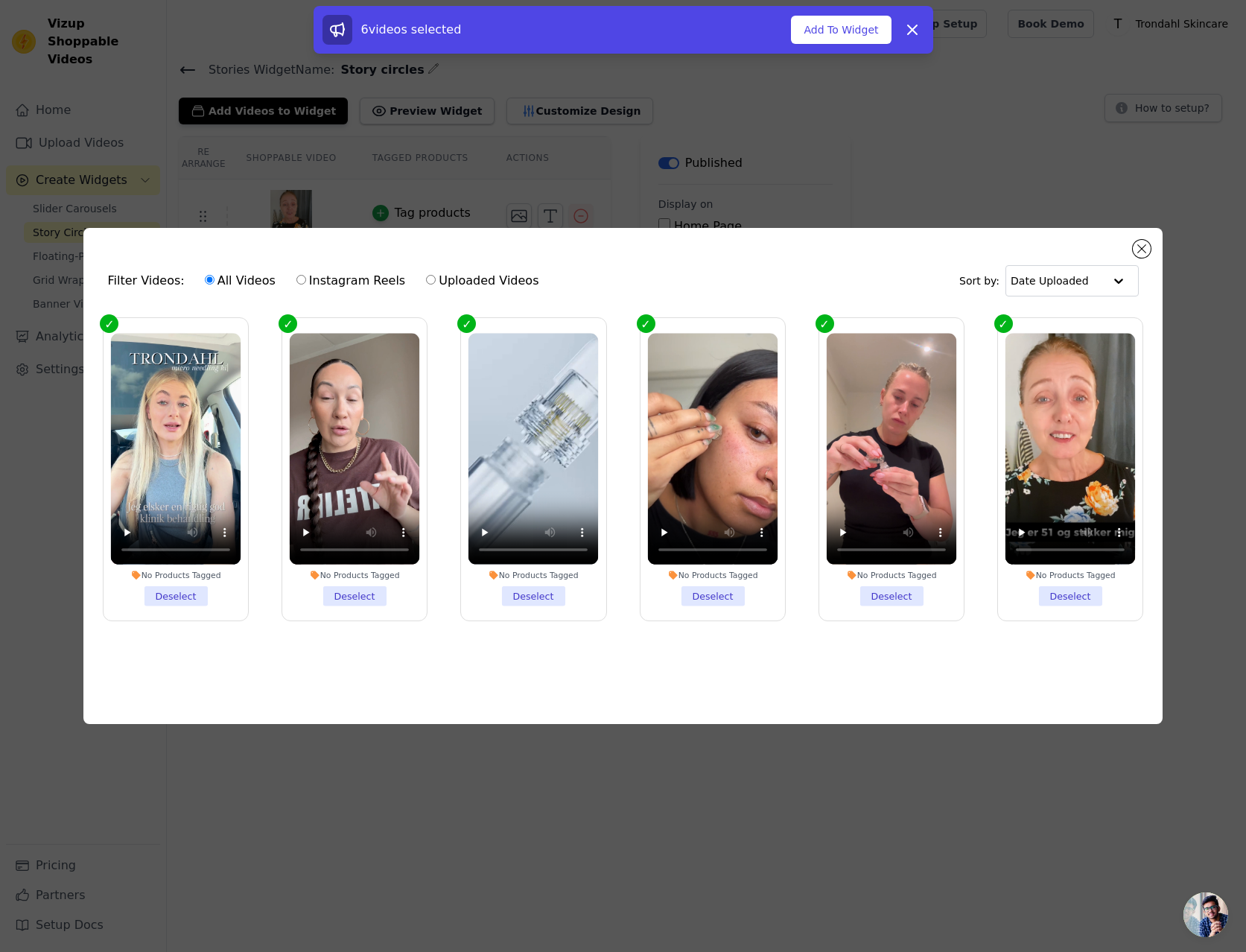
click at [549, 591] on li "No Products Tagged Deselect" at bounding box center [534, 469] width 131 height 273
click at [0, 0] on input "No Products Tagged Deselect" at bounding box center [0, 0] width 0 height 0
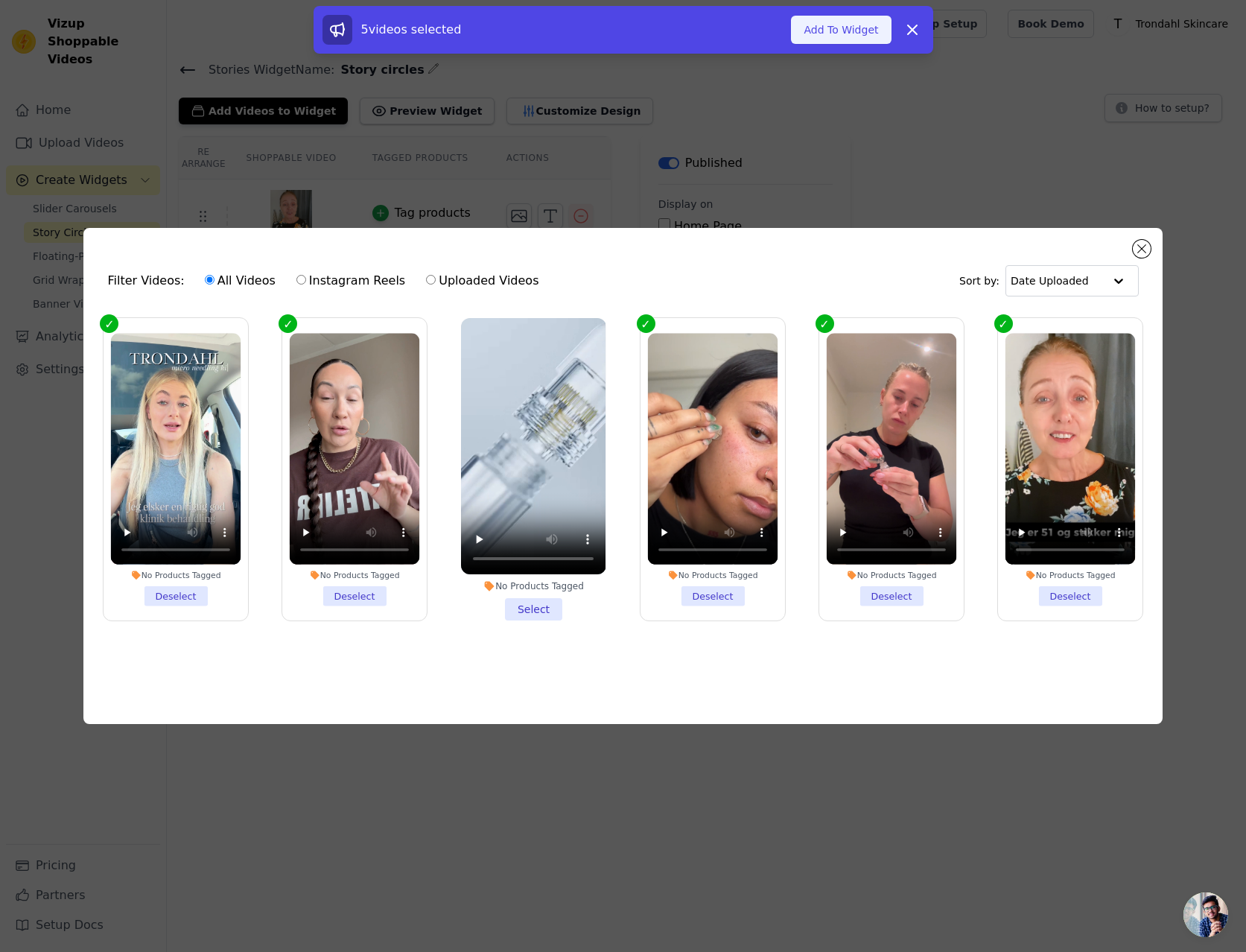
click at [838, 30] on button "Add To Widget" at bounding box center [841, 30] width 99 height 28
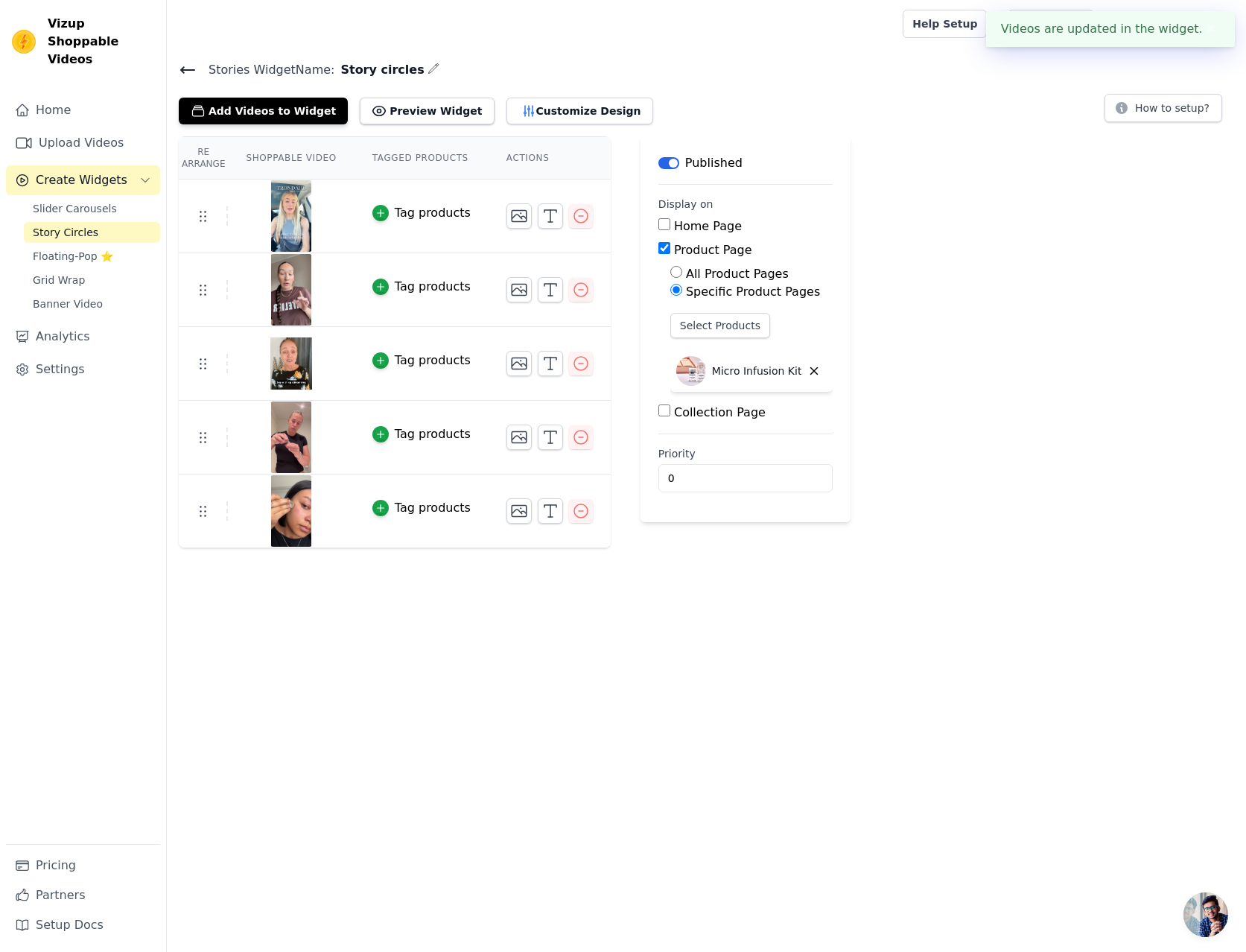
click at [516, 548] on html "Videos are updated in the widget. ✖ Vizup Shoppable Videos Home Upload Videos C…" at bounding box center [623, 274] width 1246 height 548
click at [390, 110] on button "Preview Widget" at bounding box center [427, 111] width 134 height 27
click at [528, 109] on button "Customize Design" at bounding box center [579, 111] width 147 height 27
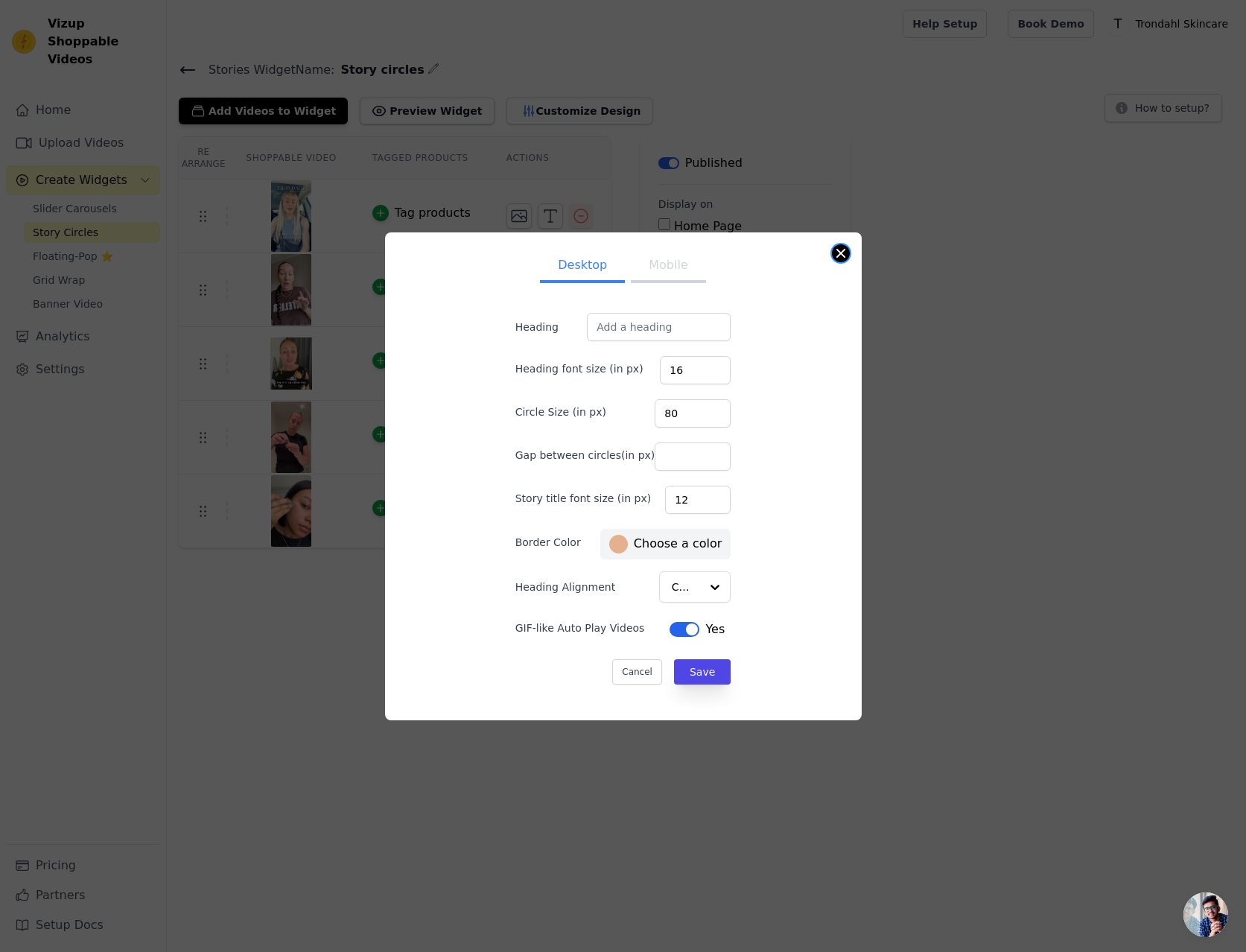
click at [840, 254] on button "Close modal" at bounding box center [841, 254] width 18 height 18
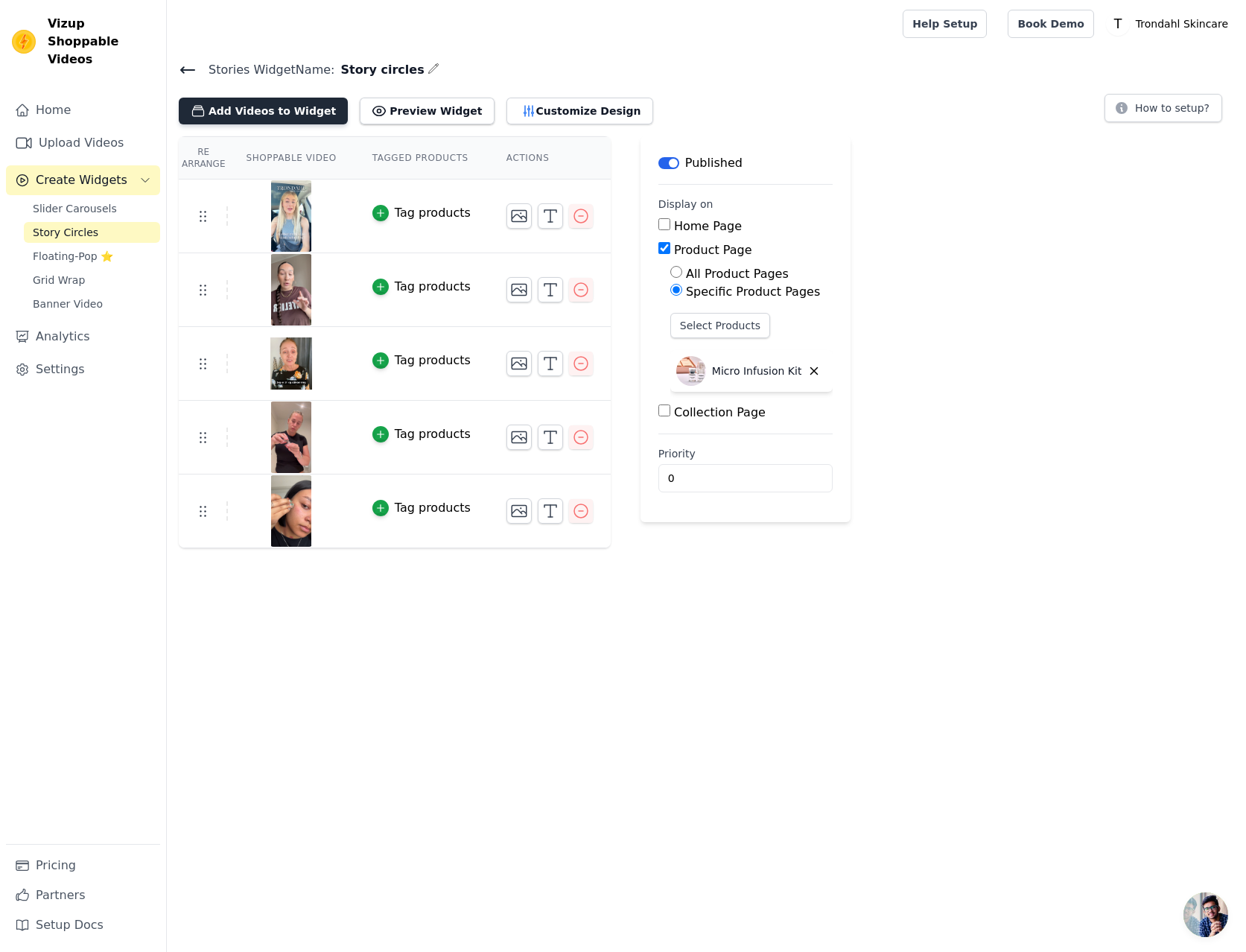
click at [285, 110] on button "Add Videos to Widget" at bounding box center [263, 111] width 169 height 27
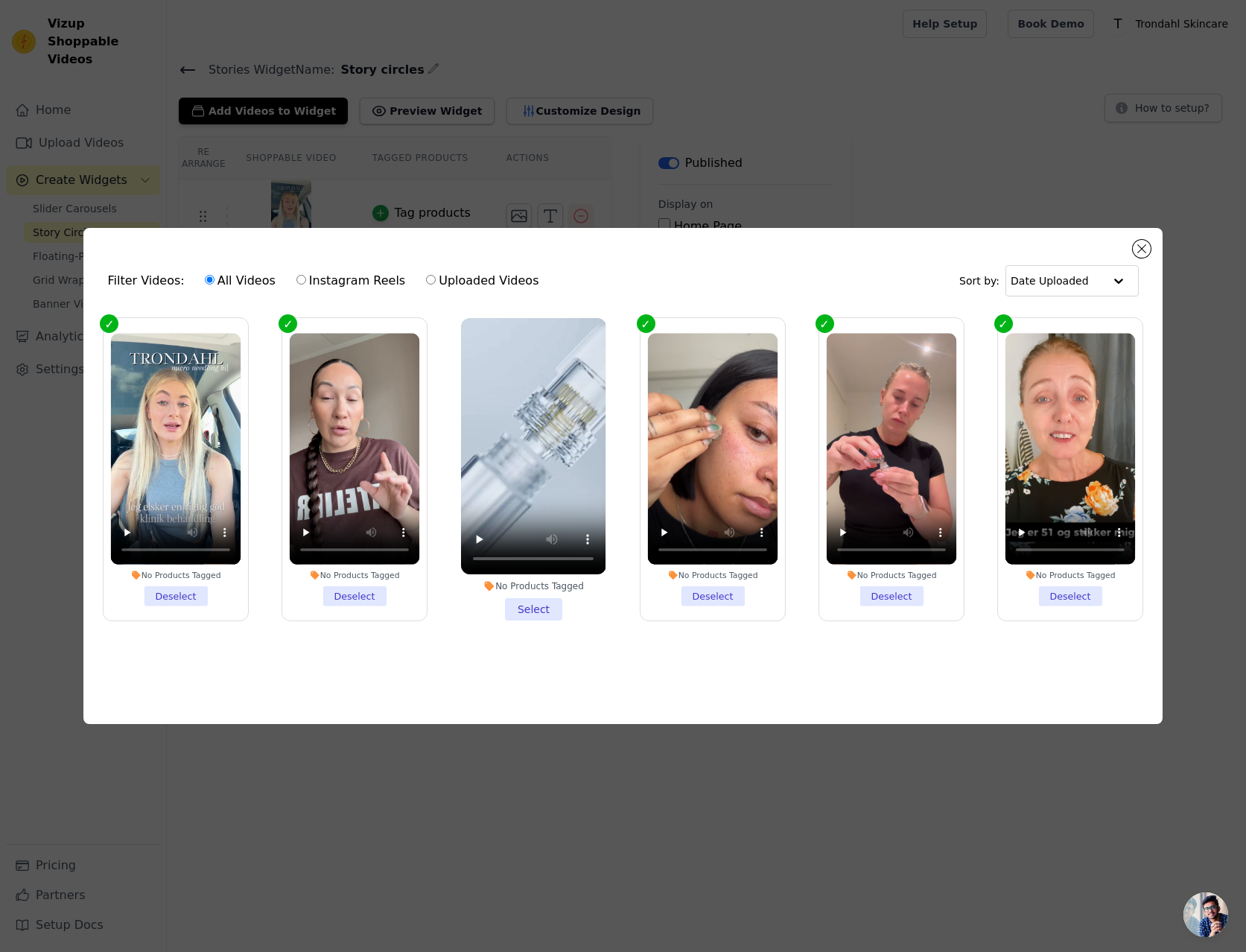
click at [897, 591] on li "No Products Tagged Deselect" at bounding box center [891, 469] width 131 height 273
click at [0, 0] on input "No Products Tagged Deselect" at bounding box center [0, 0] width 0 height 0
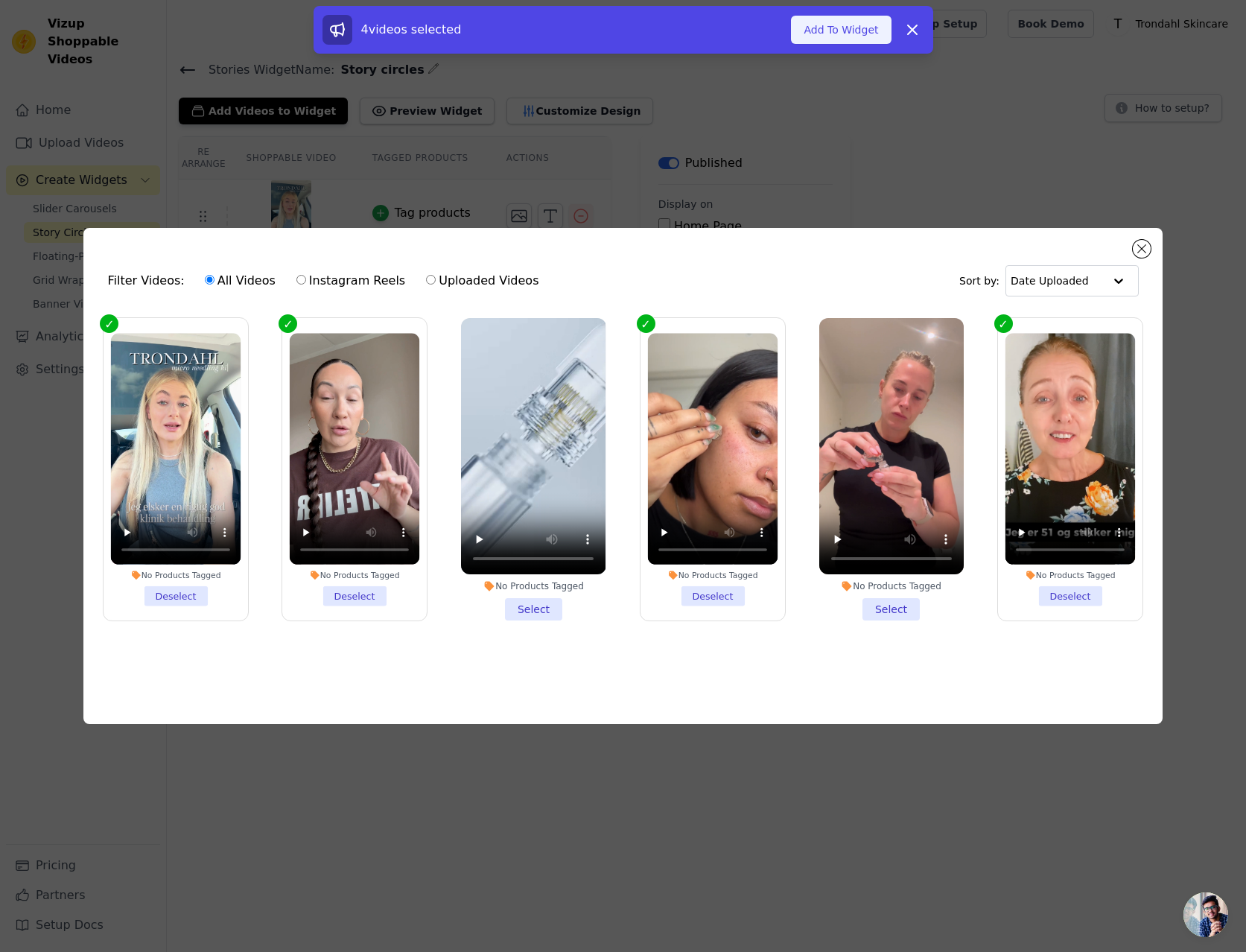
click at [838, 36] on button "Add To Widget" at bounding box center [841, 30] width 99 height 28
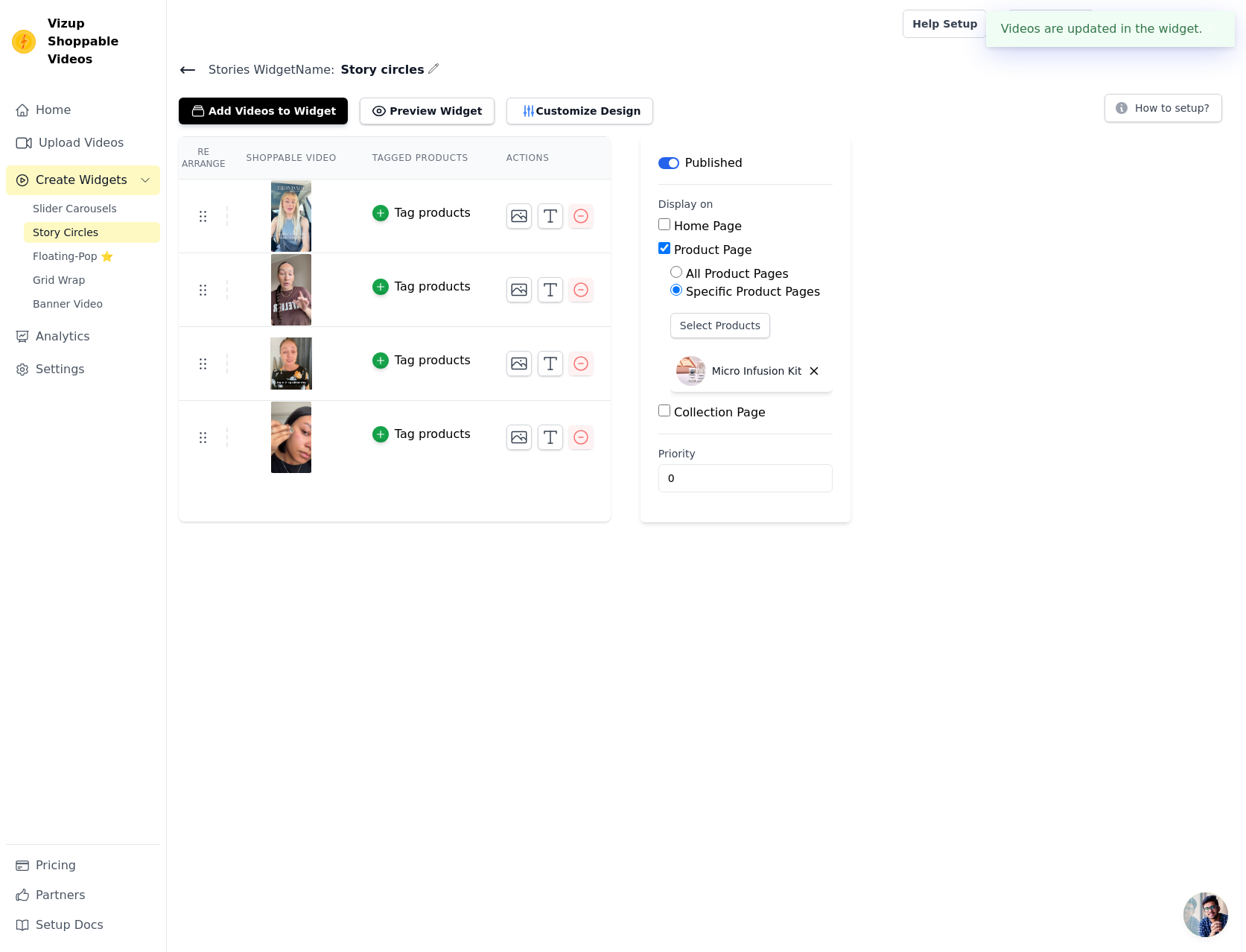
click at [444, 522] on html "Videos are updated in the widget. ✖ Vizup Shoppable Videos Home Upload Videos C…" at bounding box center [623, 261] width 1246 height 522
click at [468, 522] on html "Videos are updated in the widget. ✖ Vizup Shoppable Videos Home Upload Videos C…" at bounding box center [623, 261] width 1246 height 522
click at [94, 201] on span "Slider Carousels" at bounding box center [74, 209] width 84 height 15
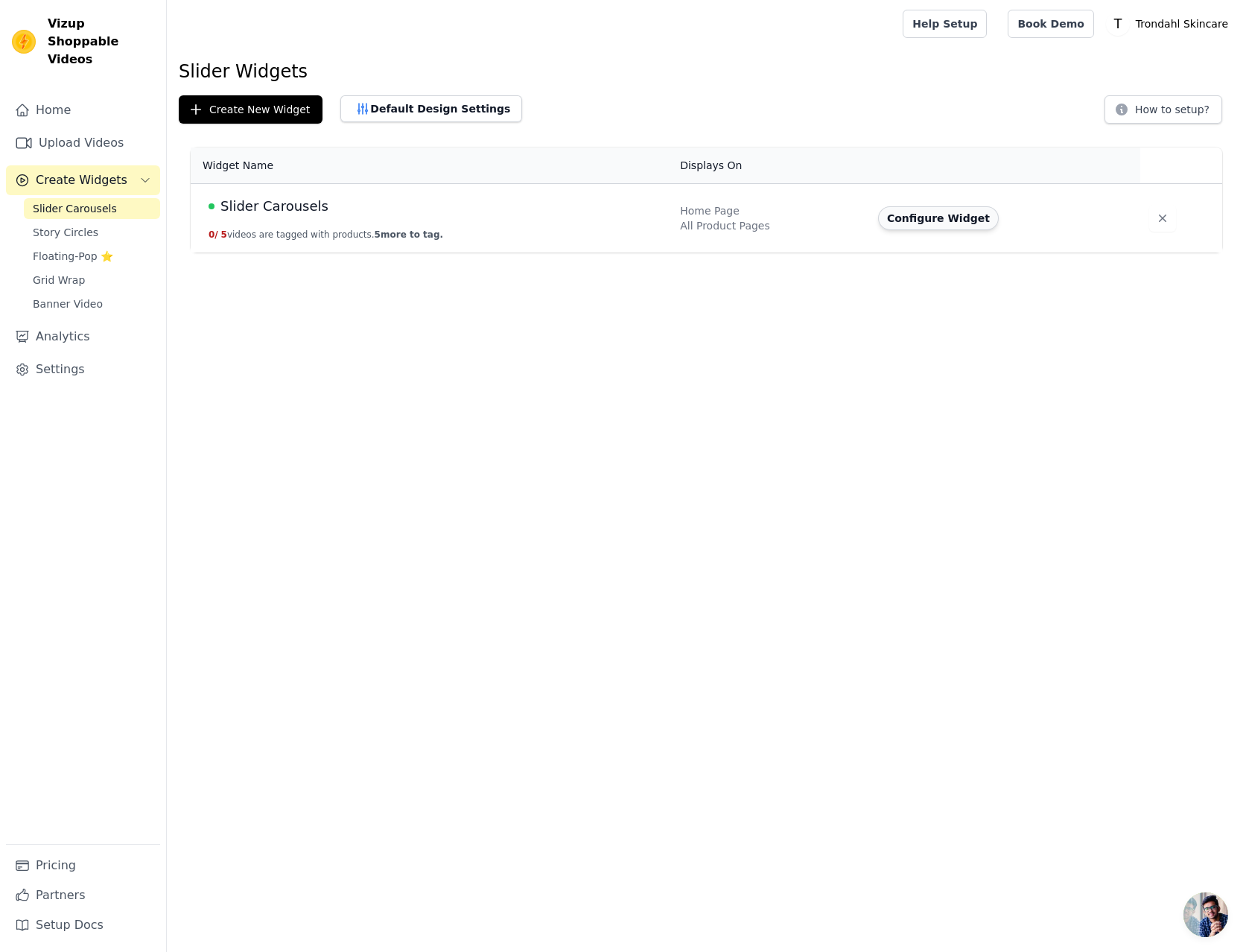
click at [927, 218] on button "Configure Widget" at bounding box center [938, 218] width 121 height 24
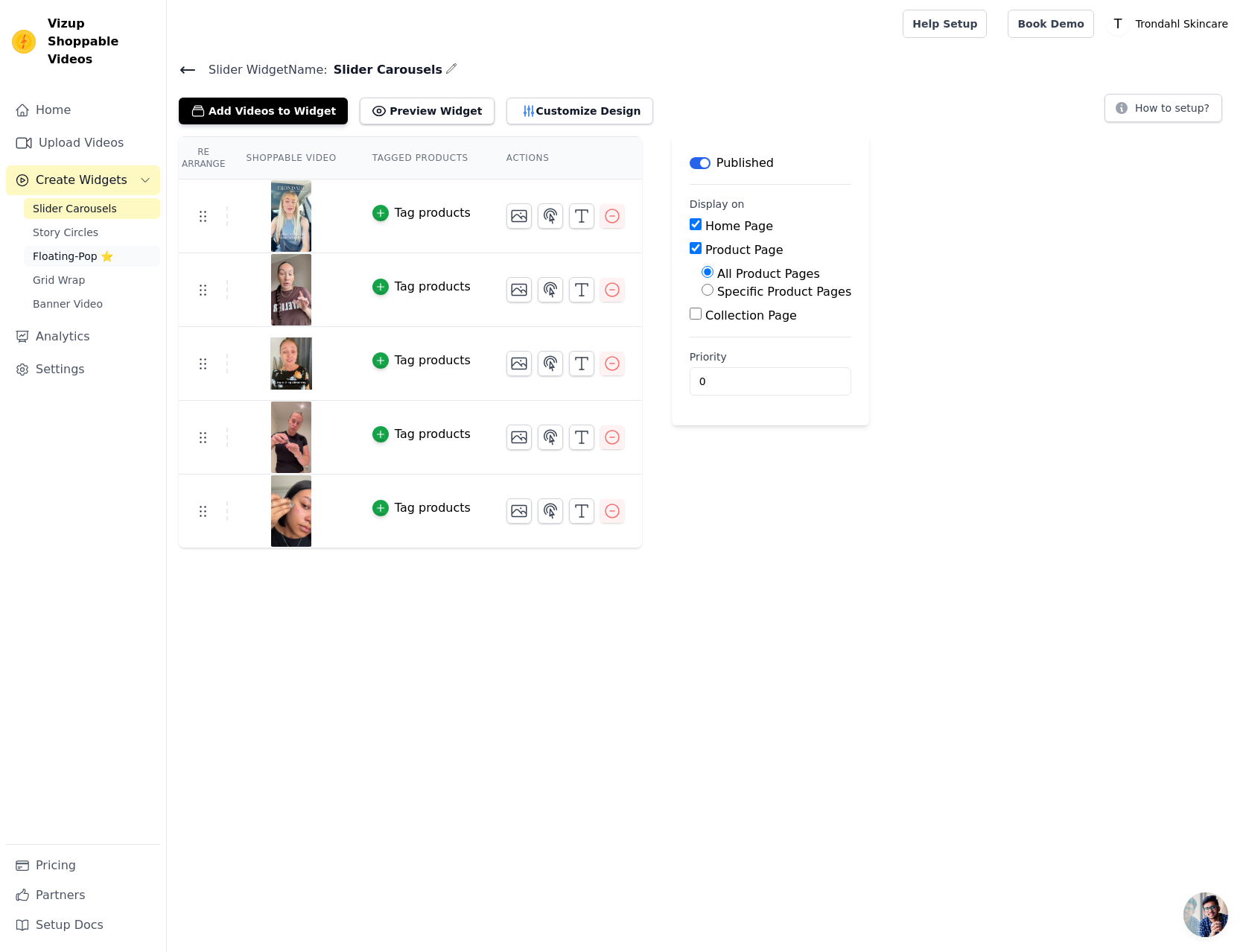
click at [62, 249] on span "Floating-Pop ⭐" at bounding box center [73, 257] width 80 height 15
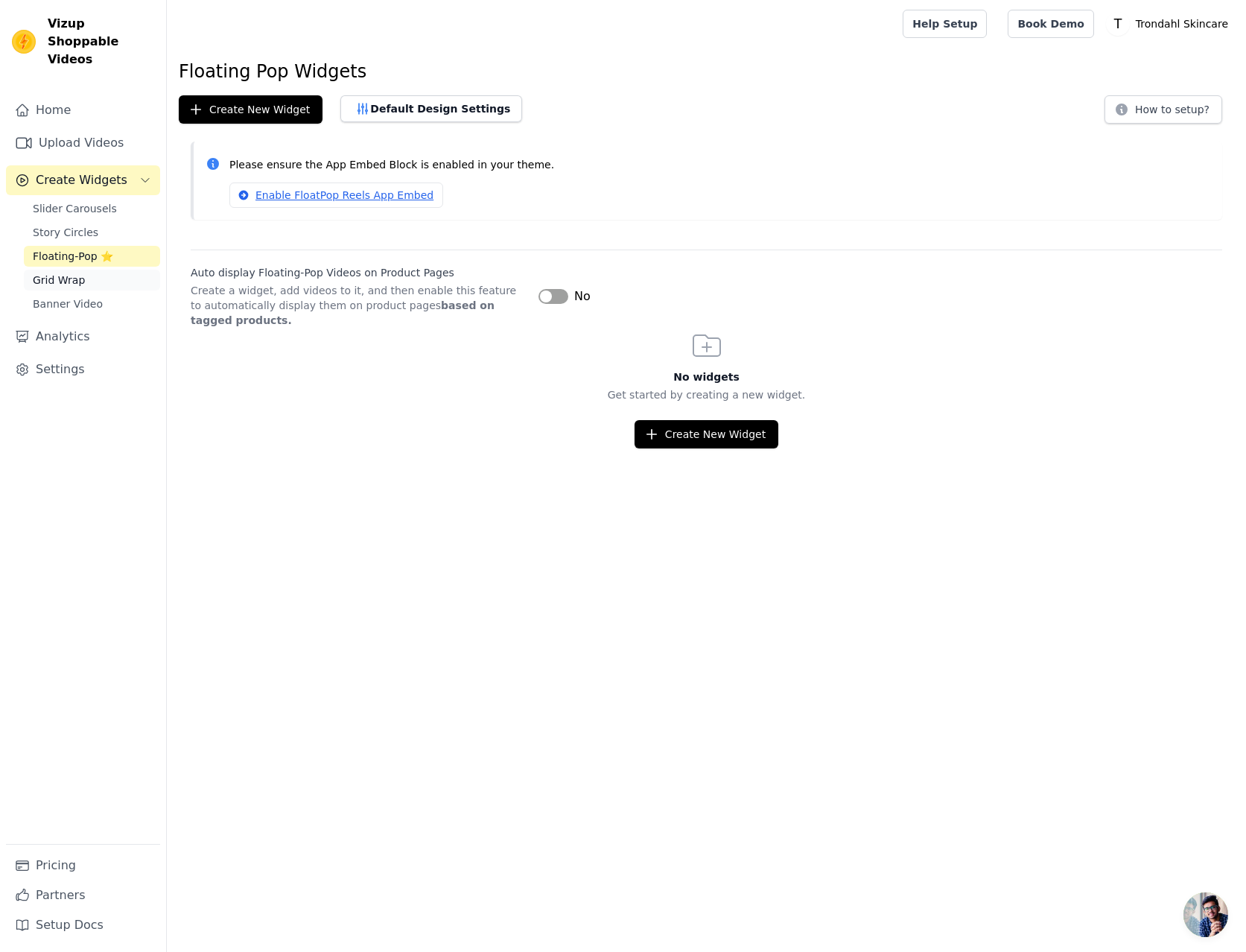
click at [62, 273] on span "Grid Wrap" at bounding box center [58, 280] width 52 height 15
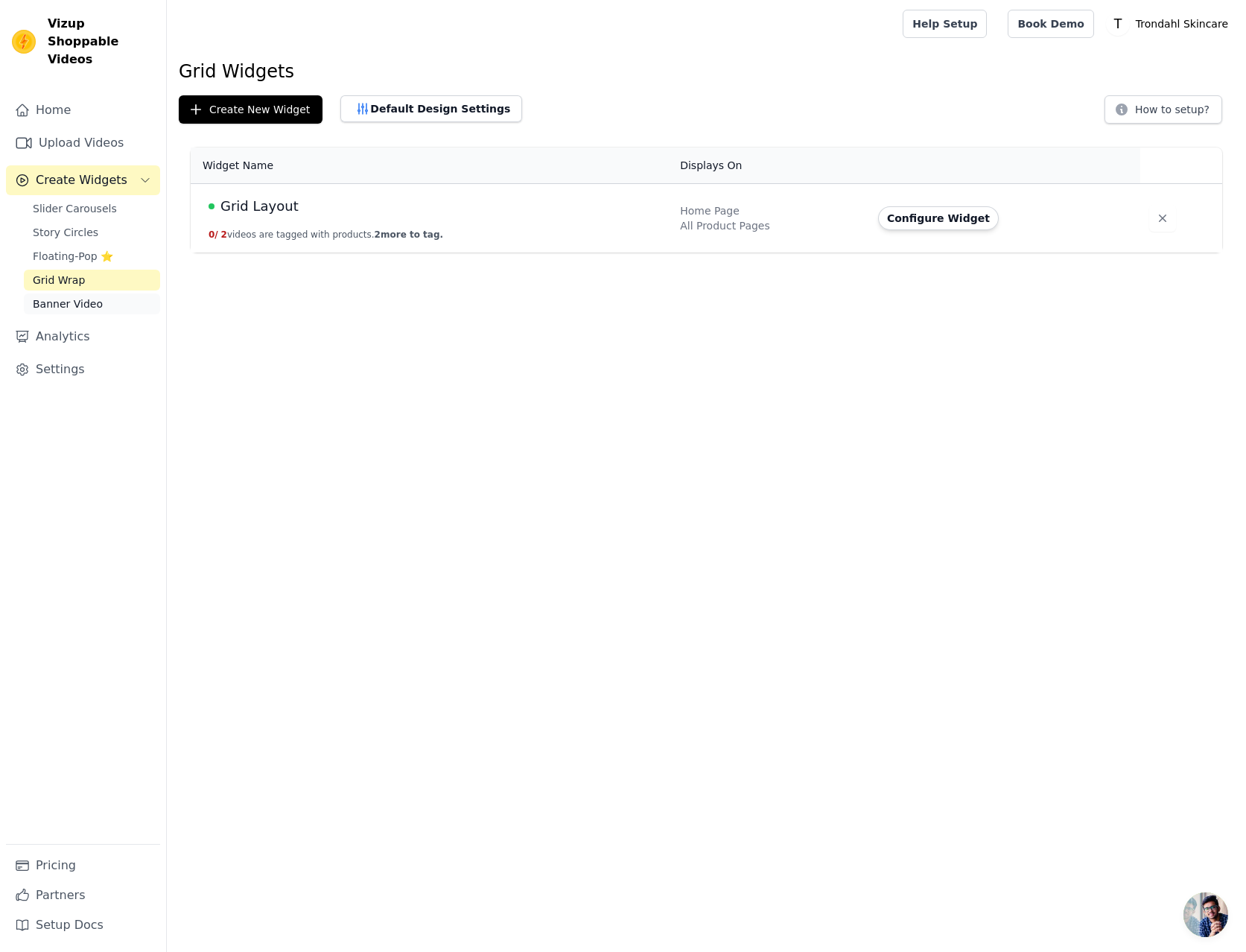
click at [71, 296] on span "Banner Video" at bounding box center [68, 304] width 70 height 15
click at [84, 322] on link "Analytics" at bounding box center [83, 336] width 154 height 30
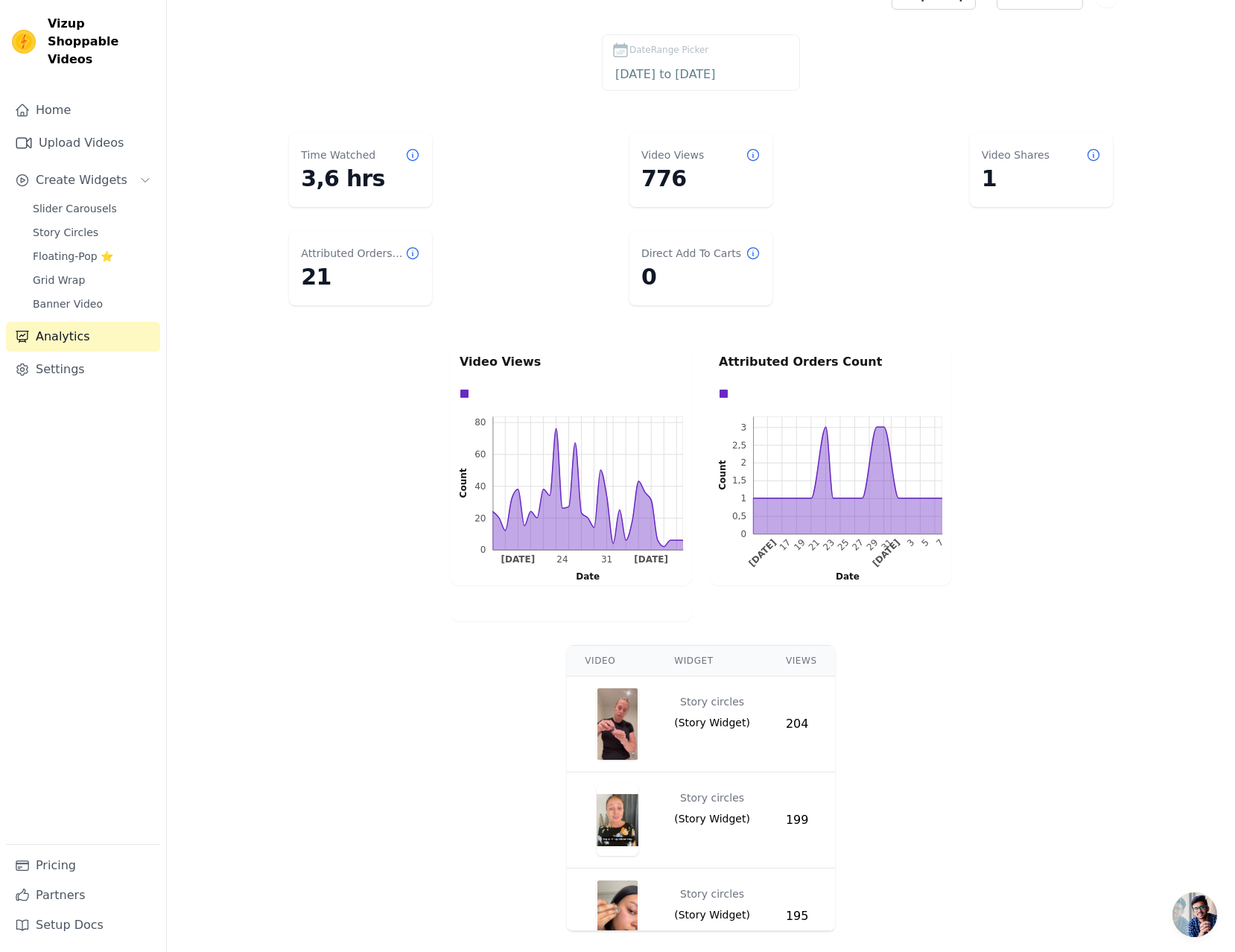
click at [1111, 374] on div "Video Views 0 20 40 60 80 0 20 40 60 80 Count Aug 17 24 31 Sep 7 Aug 17 24 31 S…" at bounding box center [701, 482] width 1068 height 283
click at [620, 720] on img "button" at bounding box center [617, 723] width 42 height 71
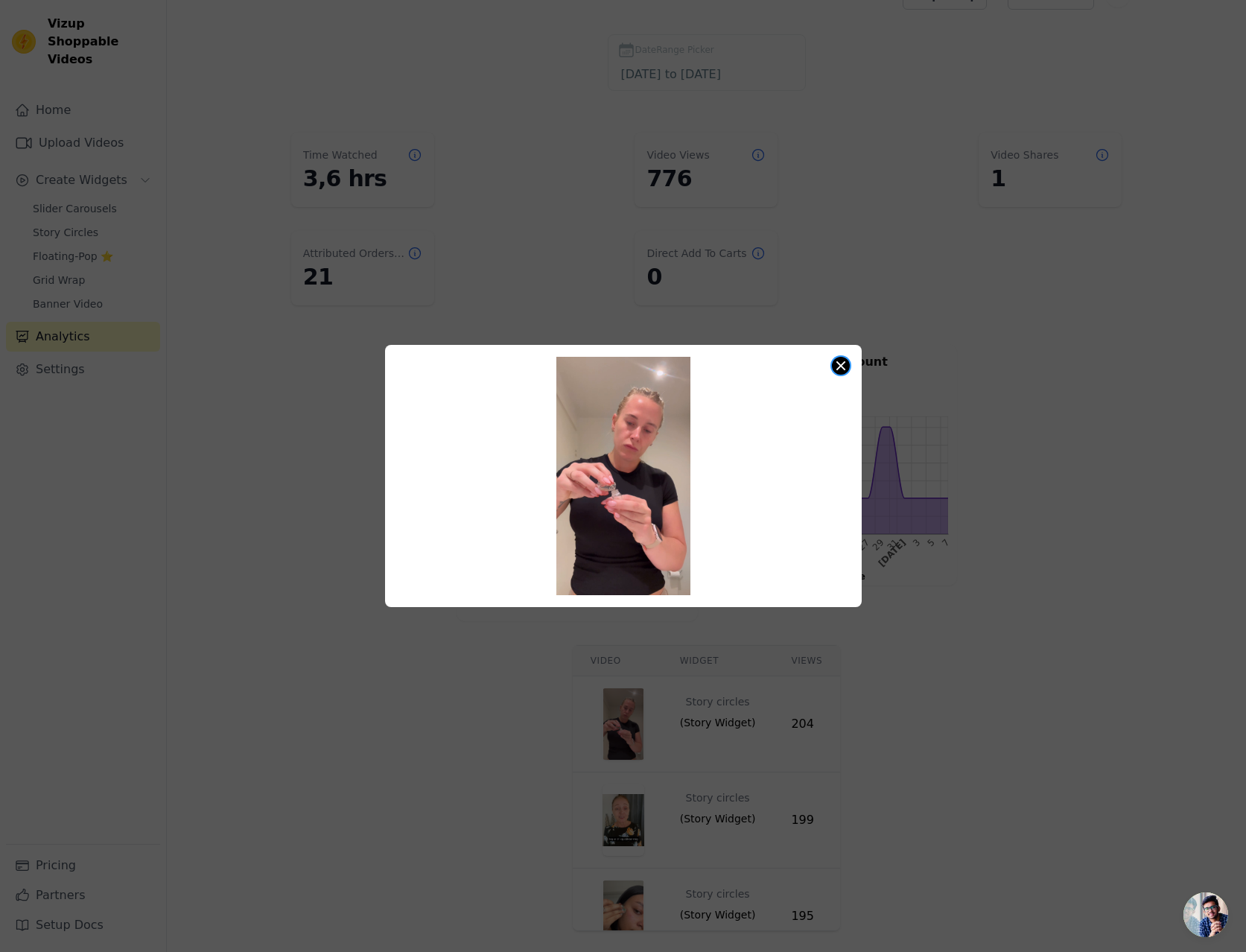
click at [844, 368] on button "Close modal" at bounding box center [841, 366] width 18 height 18
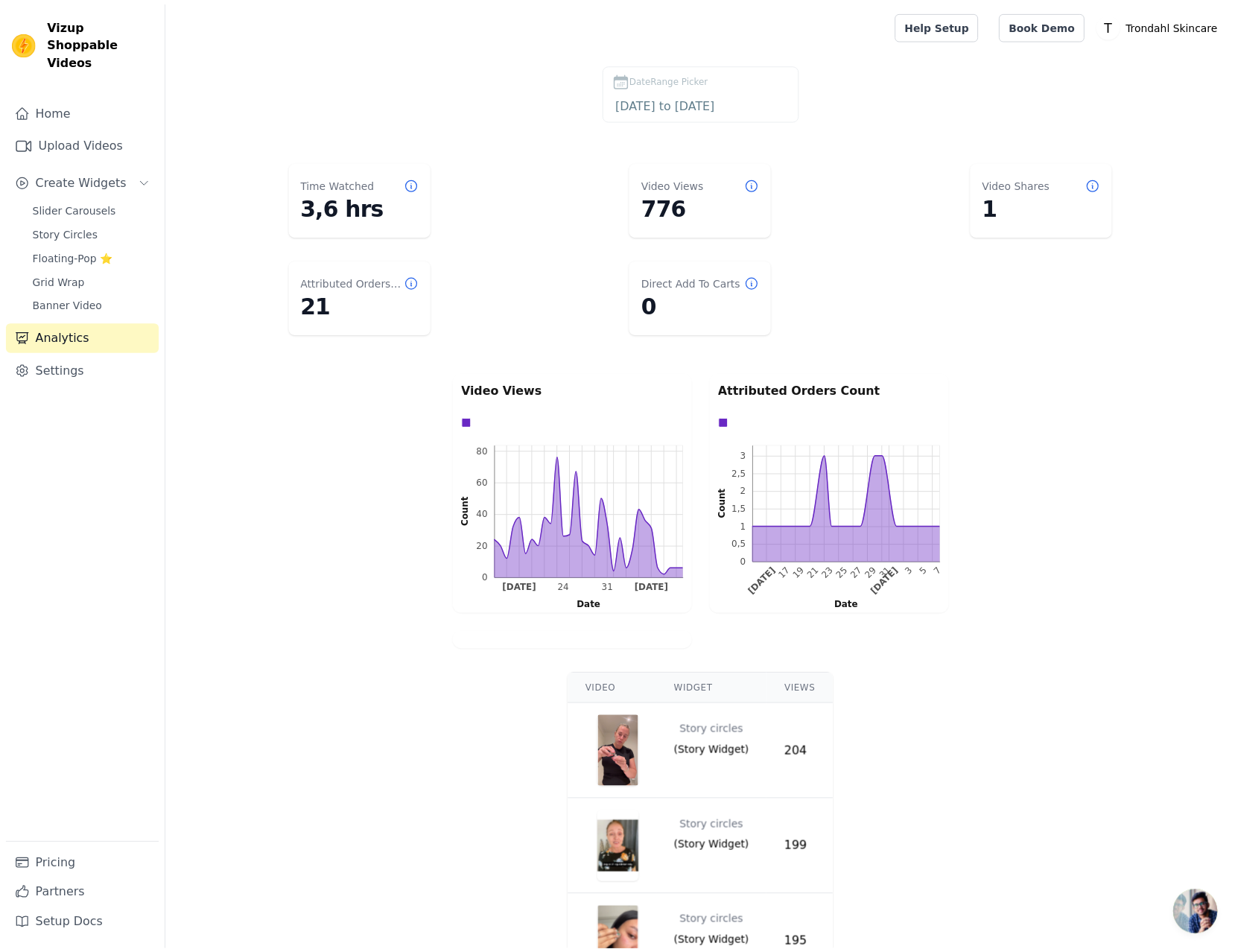
scroll to position [28, 0]
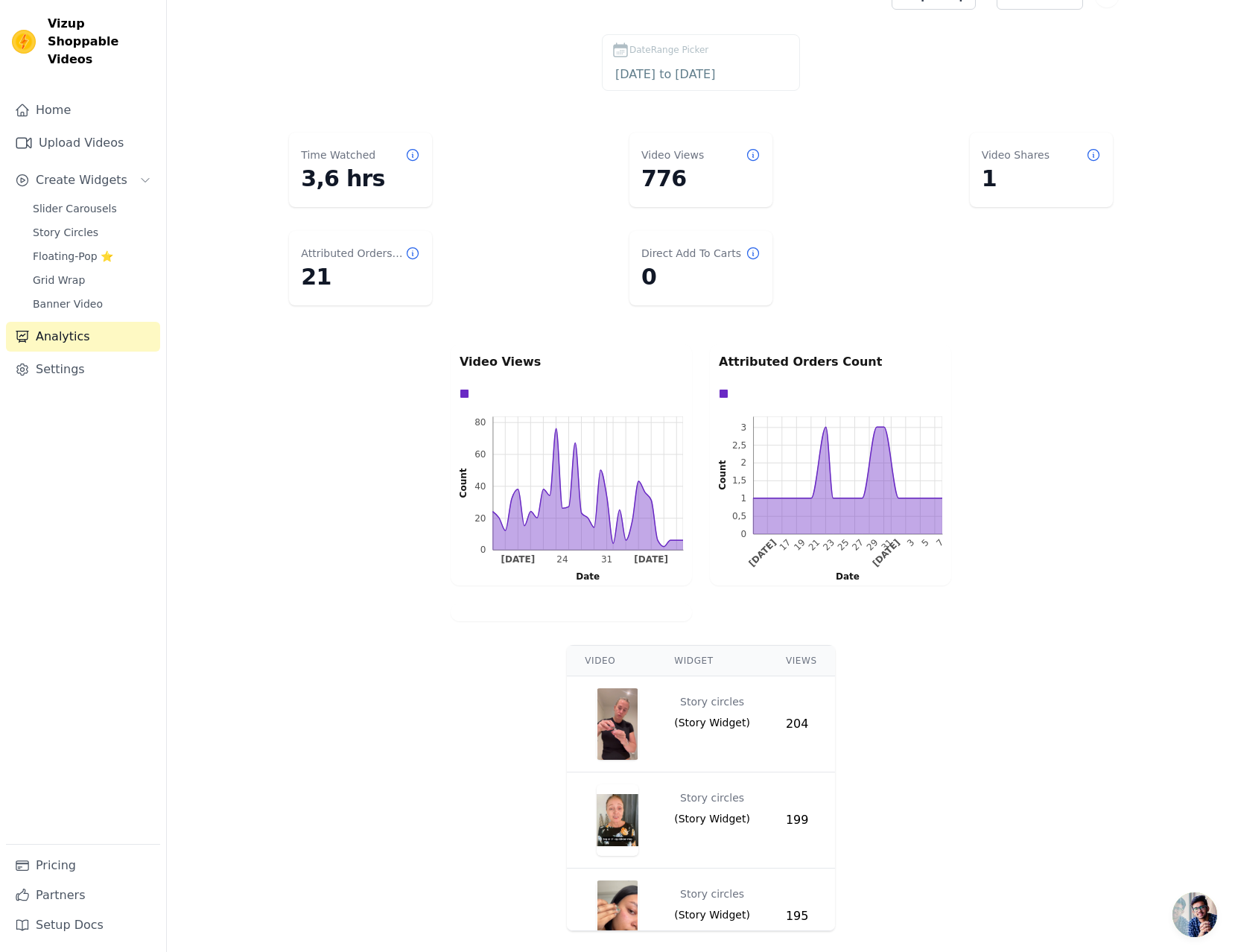
click at [514, 178] on dl "Time Watched 3,6 hrs Video Views 776 Video Shares 1 Attributed Orders Count 21 …" at bounding box center [701, 219] width 1008 height 184
click at [60, 96] on link "Home" at bounding box center [83, 110] width 154 height 30
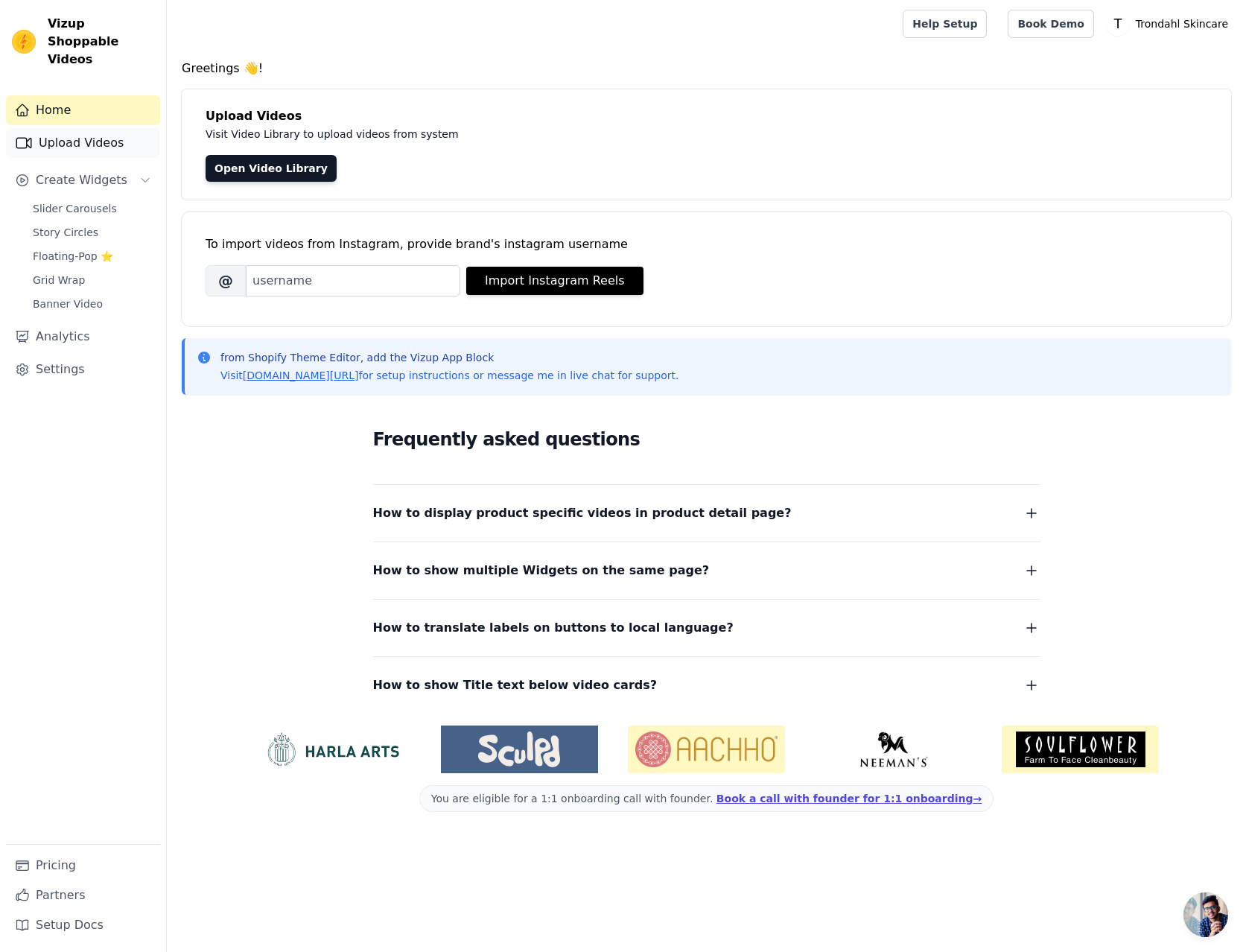
click at [88, 128] on link "Upload Videos" at bounding box center [83, 143] width 154 height 30
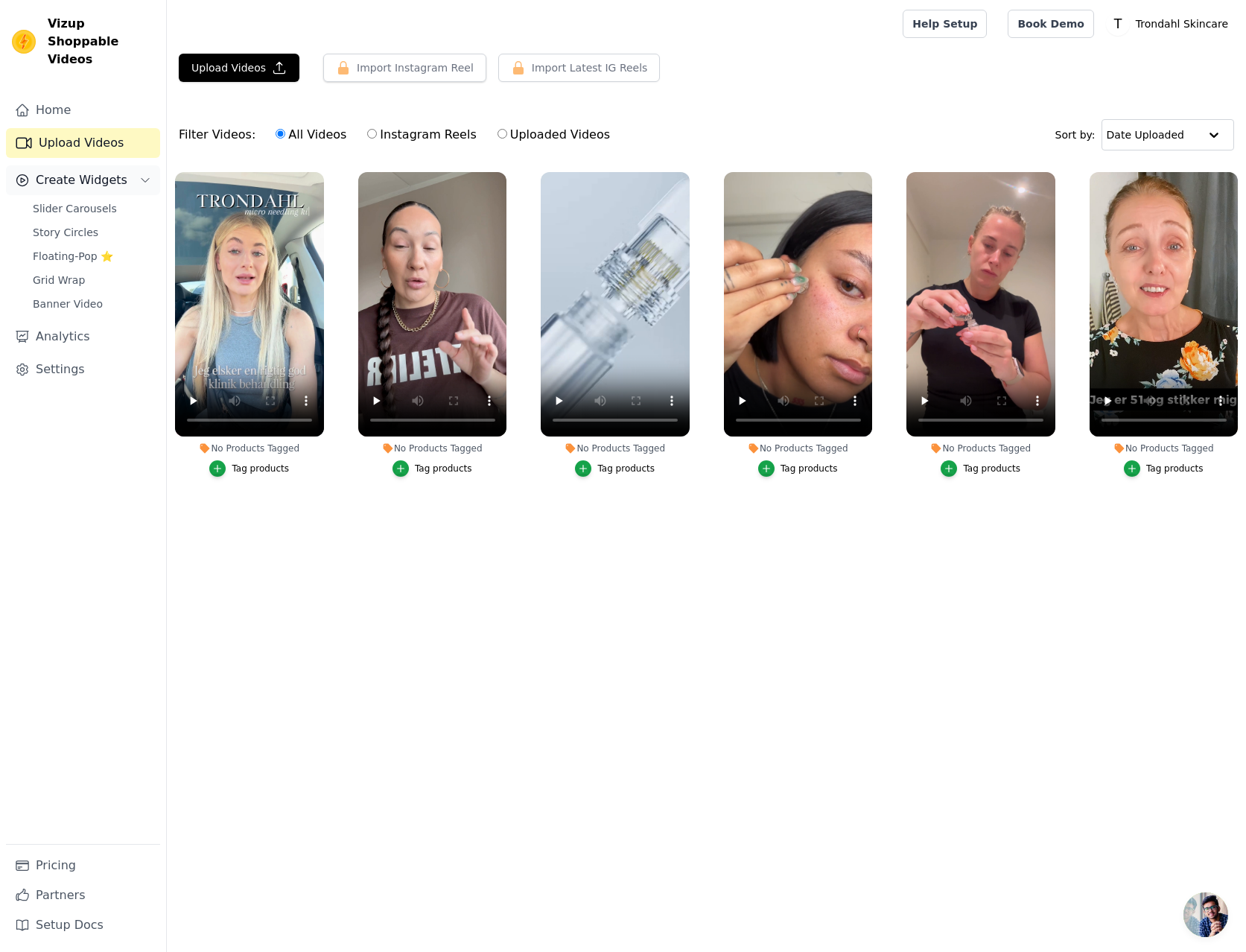
click at [93, 172] on span "Create Widgets" at bounding box center [81, 181] width 92 height 18
click at [94, 172] on span "Create Widgets" at bounding box center [81, 181] width 92 height 18
click at [87, 201] on span "Slider Carousels" at bounding box center [74, 209] width 84 height 15
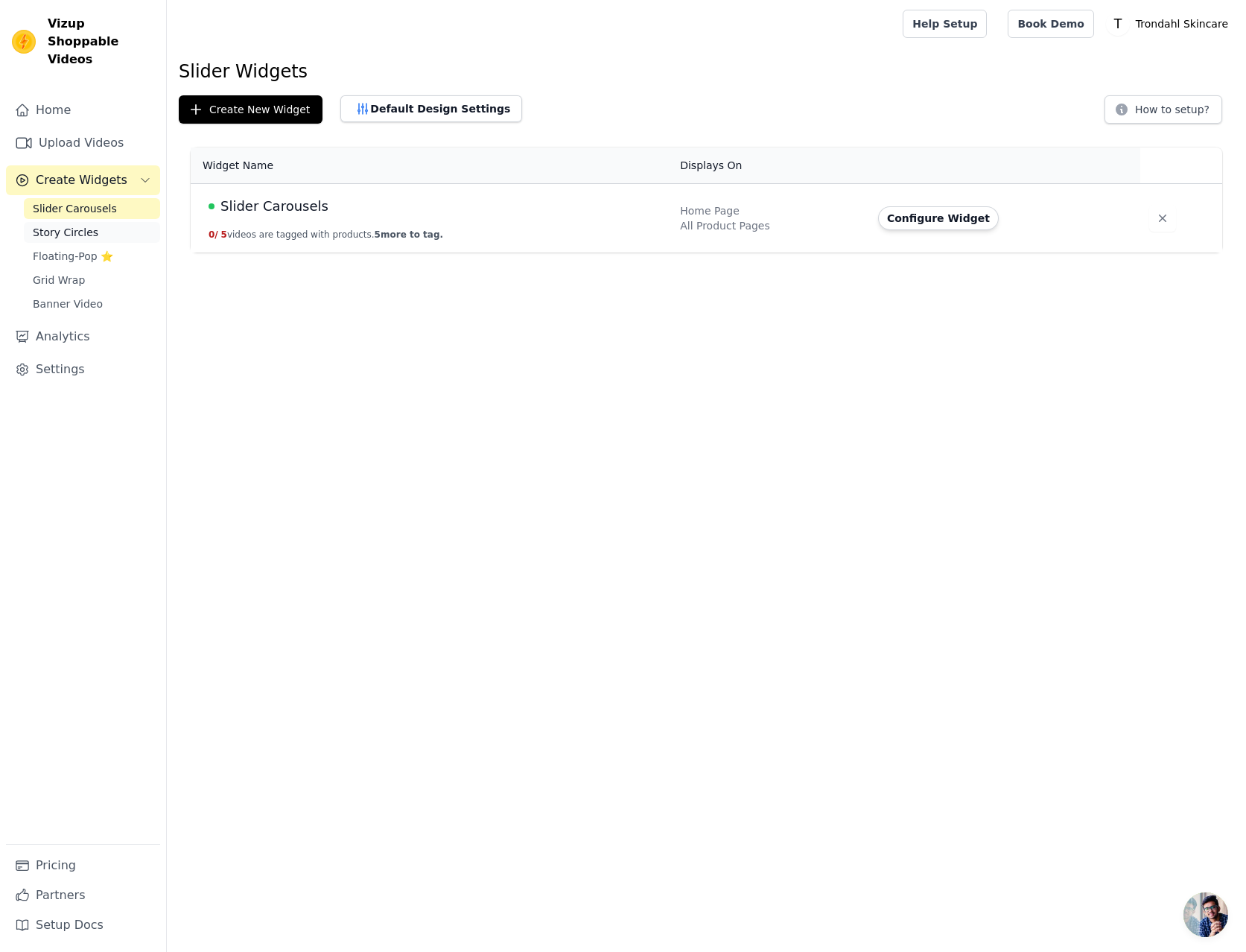
click at [87, 225] on span "Story Circles" at bounding box center [65, 232] width 65 height 15
click at [640, 213] on div "Story circles" at bounding box center [440, 206] width 464 height 20
click at [944, 222] on button "Configure Widget" at bounding box center [931, 218] width 121 height 24
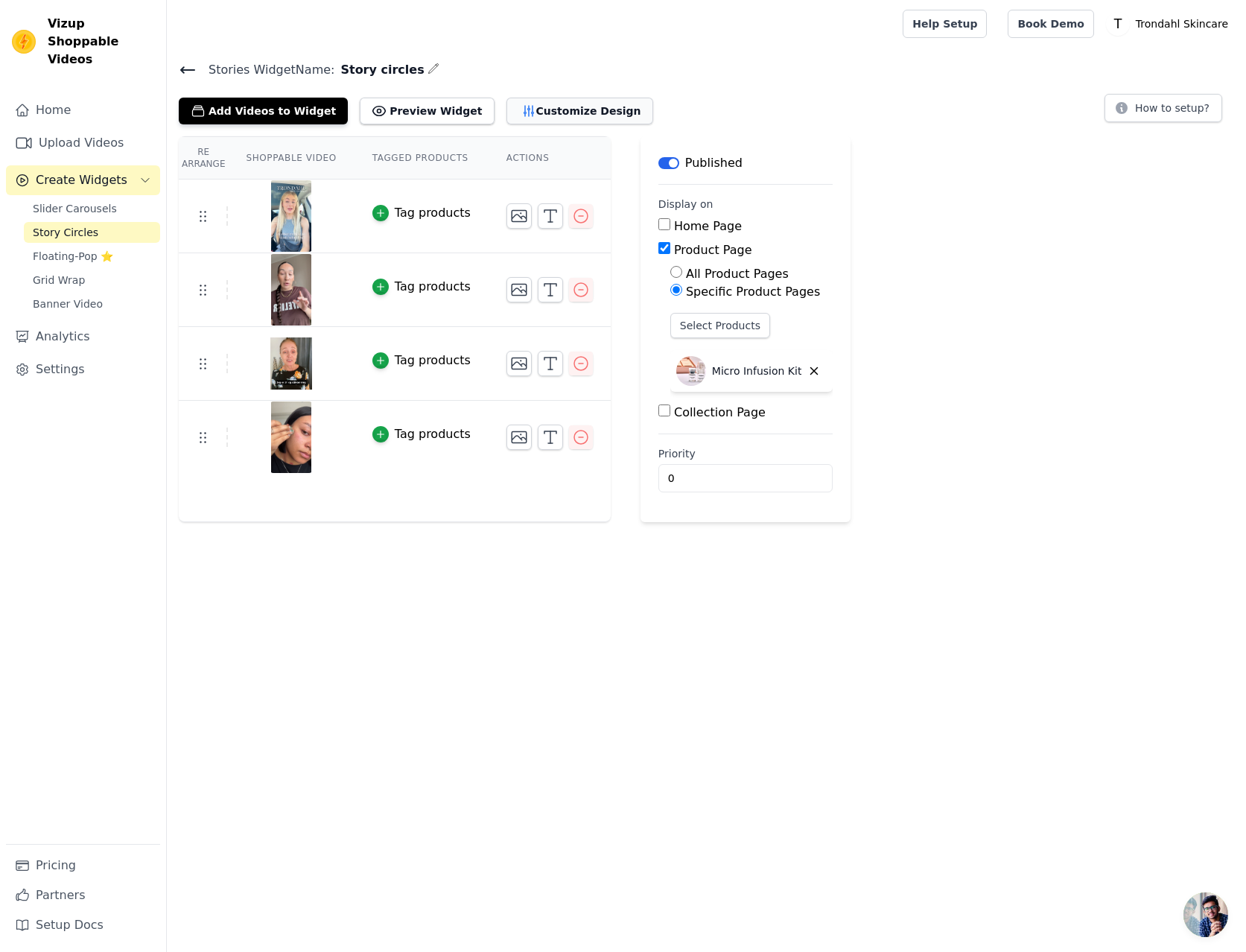
click at [556, 115] on button "Customize Design" at bounding box center [579, 111] width 147 height 27
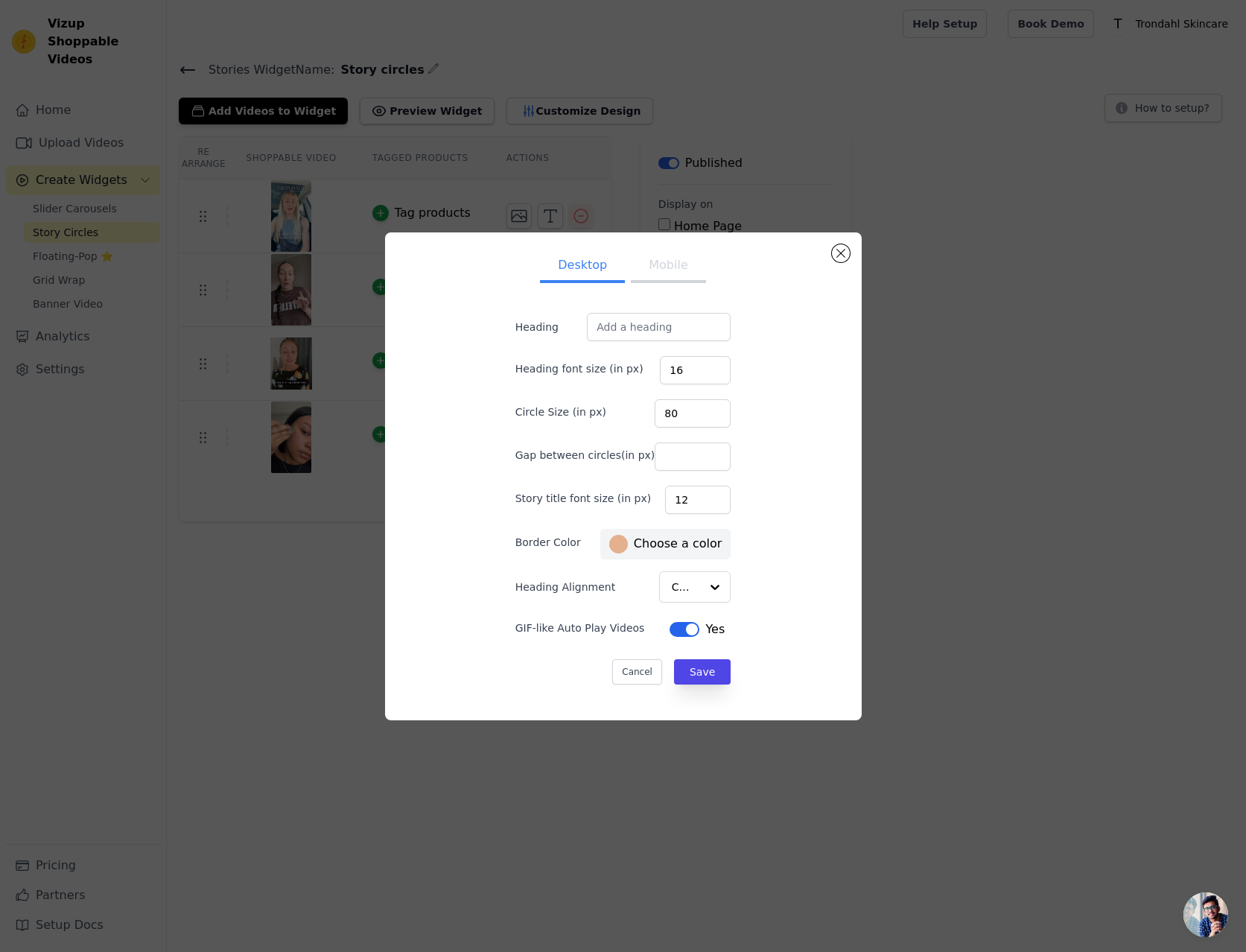
click at [658, 270] on button "Mobile" at bounding box center [668, 266] width 74 height 33
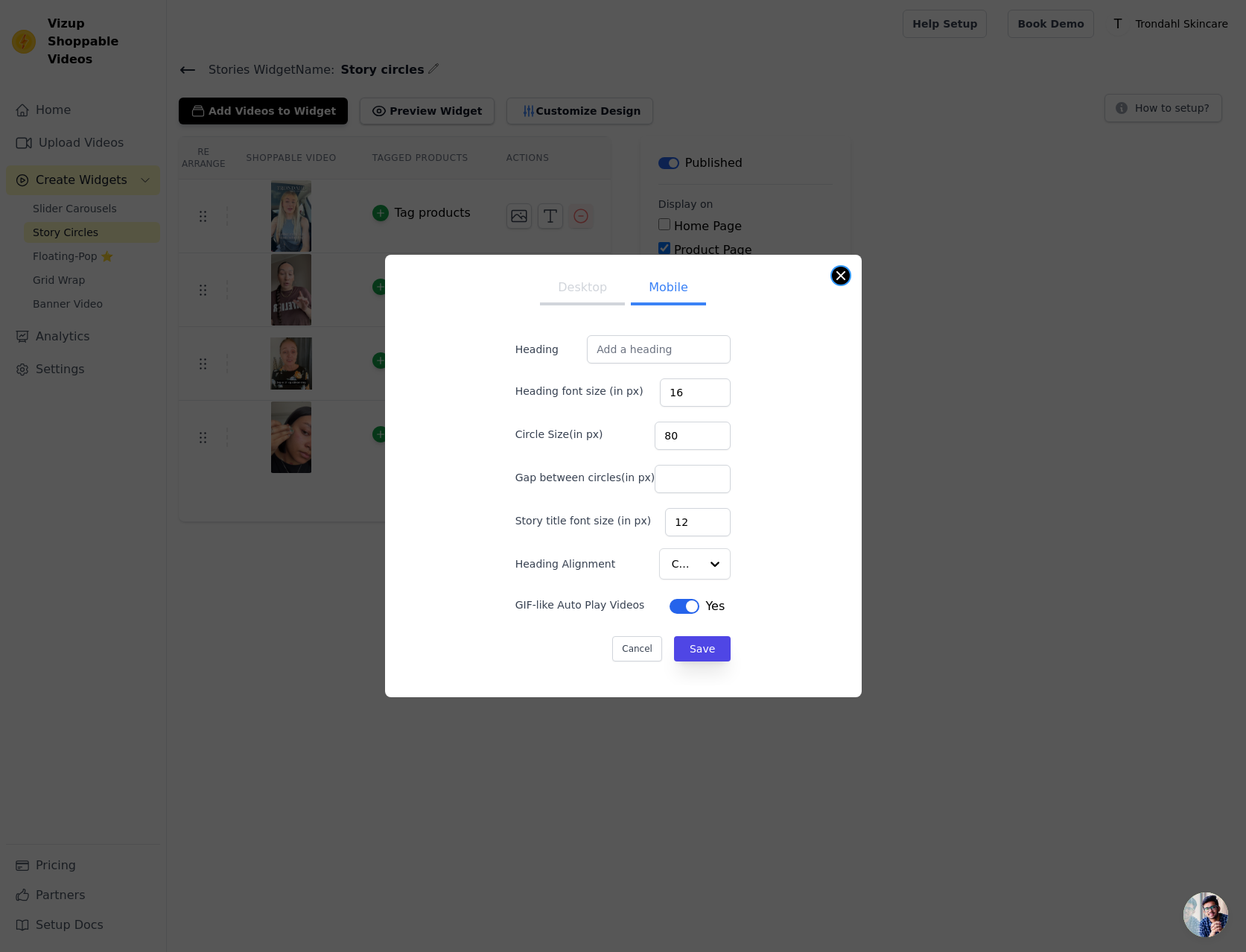
click at [838, 275] on button "Close modal" at bounding box center [841, 276] width 18 height 18
